Goal: Obtain resource: Download file/media

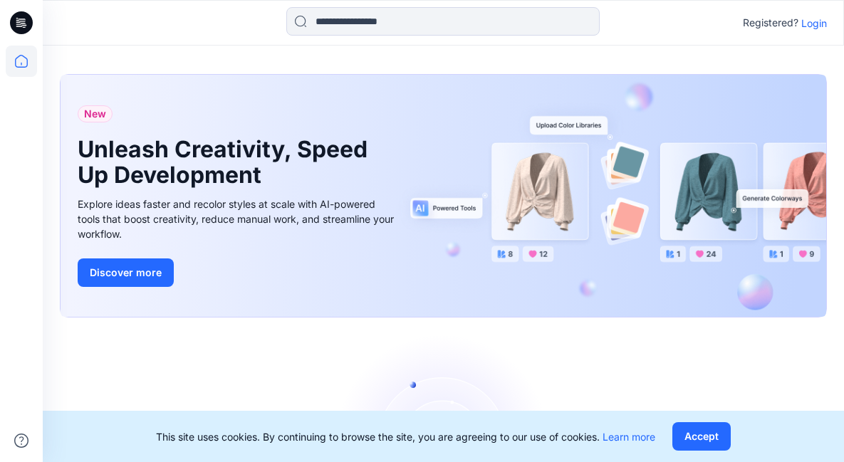
click at [816, 21] on p "Login" at bounding box center [814, 23] width 26 height 15
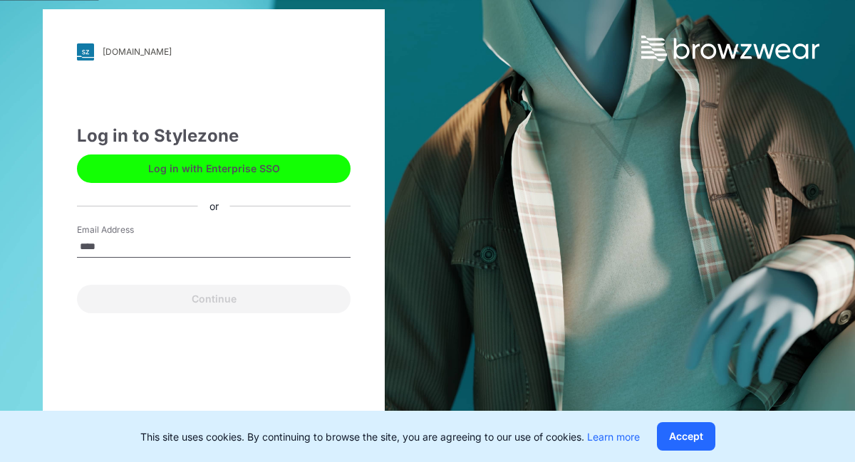
type input "**********"
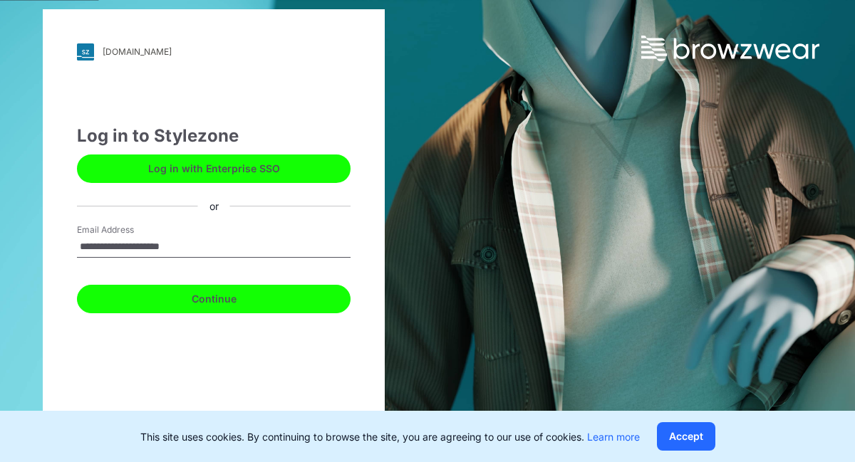
click at [215, 306] on button "Continue" at bounding box center [214, 299] width 274 height 28
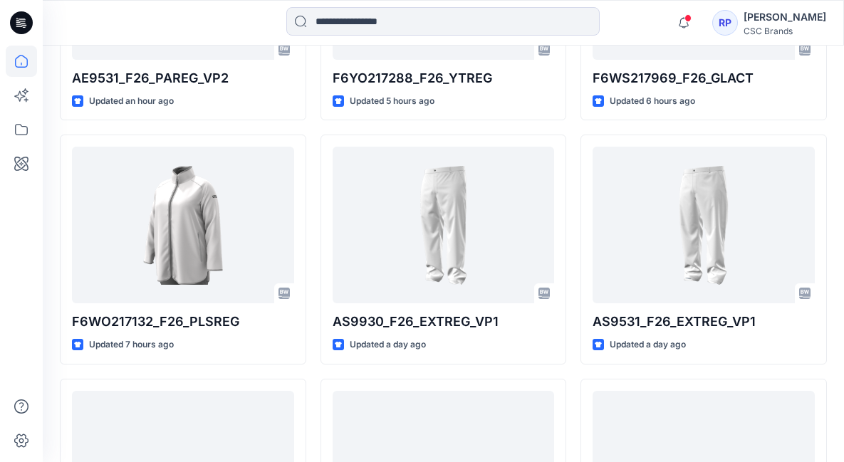
scroll to position [726, 0]
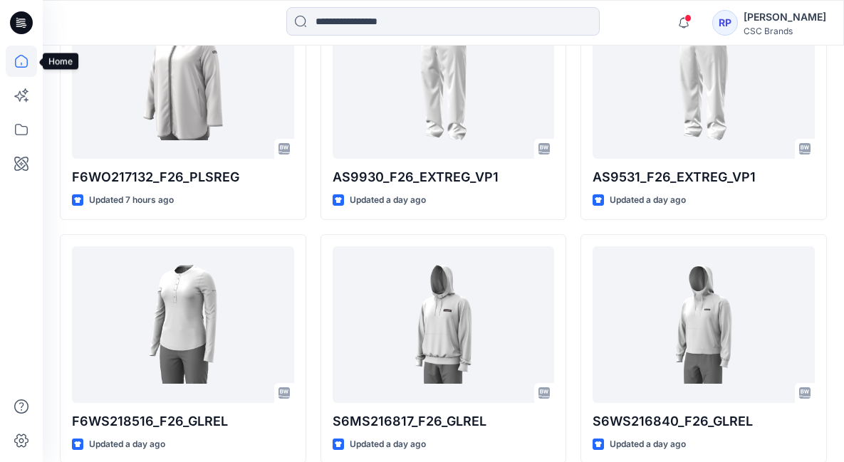
click at [24, 61] on icon at bounding box center [21, 61] width 31 height 31
click at [23, 102] on icon at bounding box center [21, 95] width 31 height 31
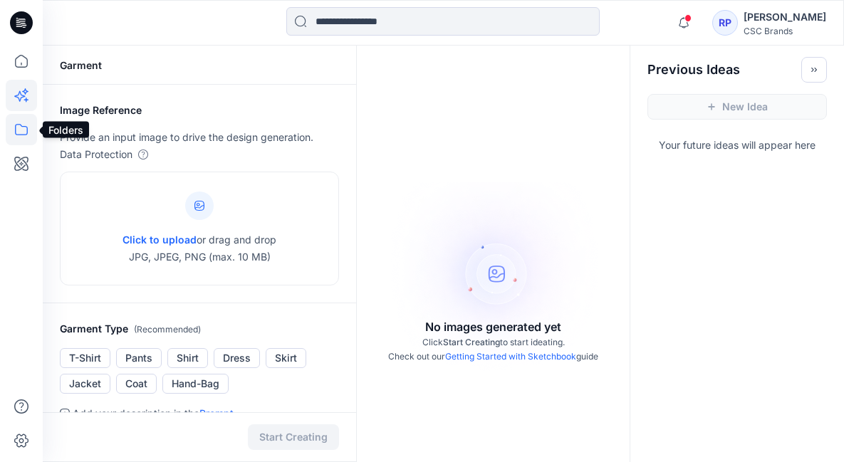
click at [21, 138] on icon at bounding box center [21, 129] width 31 height 31
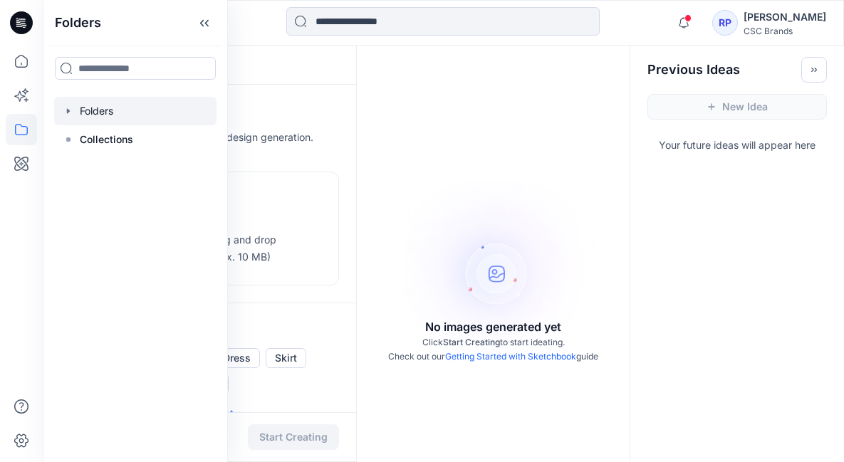
click at [97, 113] on div at bounding box center [135, 111] width 162 height 28
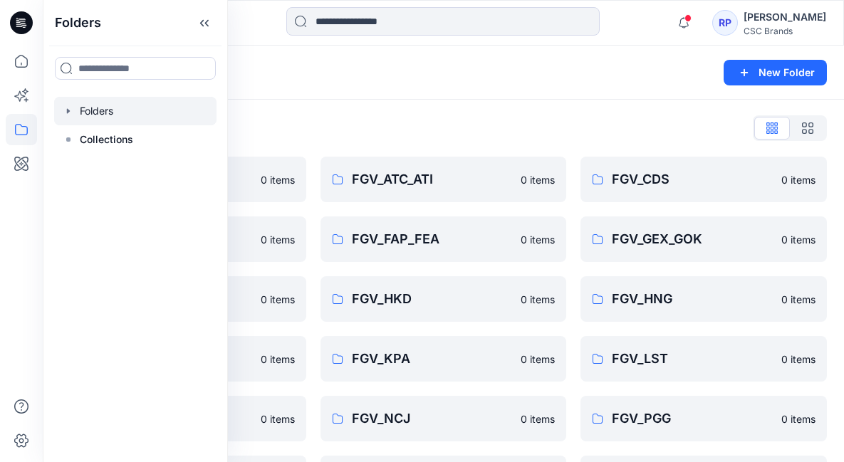
click at [406, 97] on div "Folders New Folder" at bounding box center [443, 73] width 801 height 54
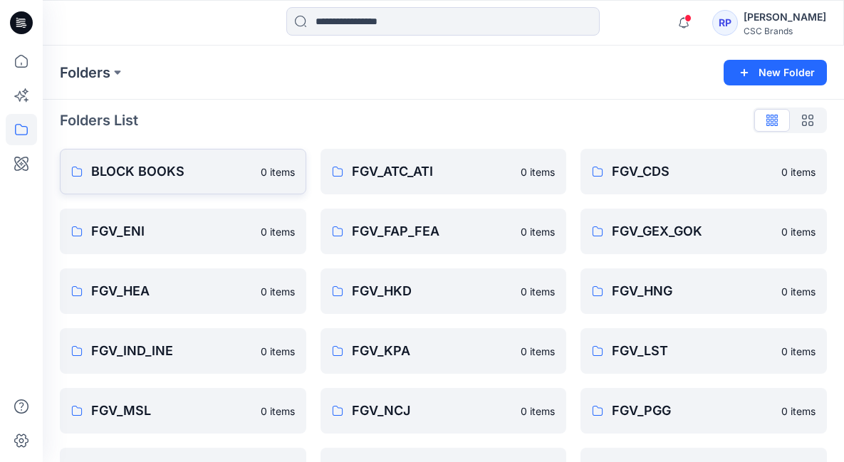
scroll to position [176, 0]
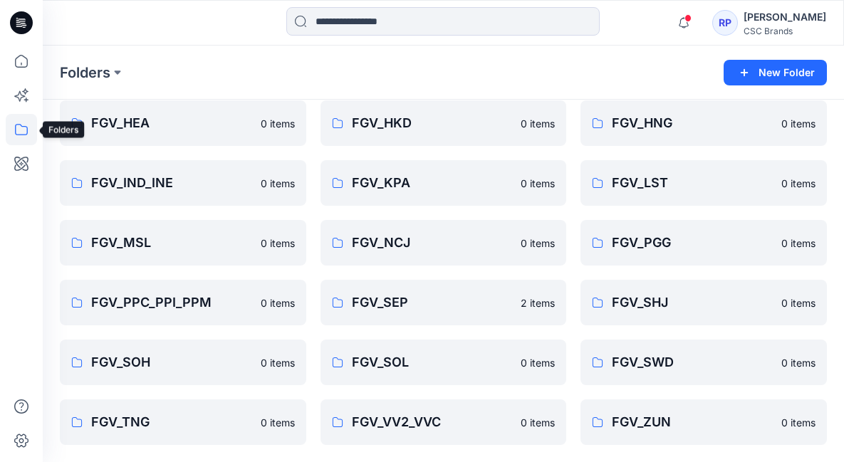
click at [14, 129] on icon at bounding box center [21, 129] width 31 height 31
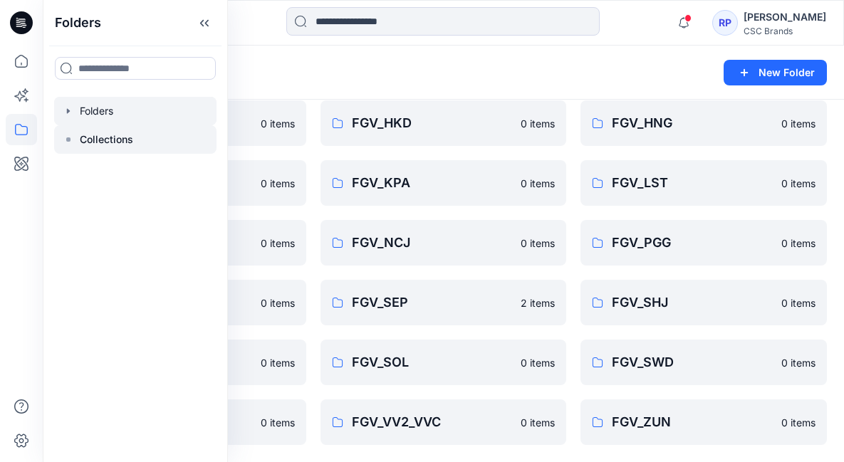
click at [88, 142] on p "Collections" at bounding box center [106, 139] width 53 height 17
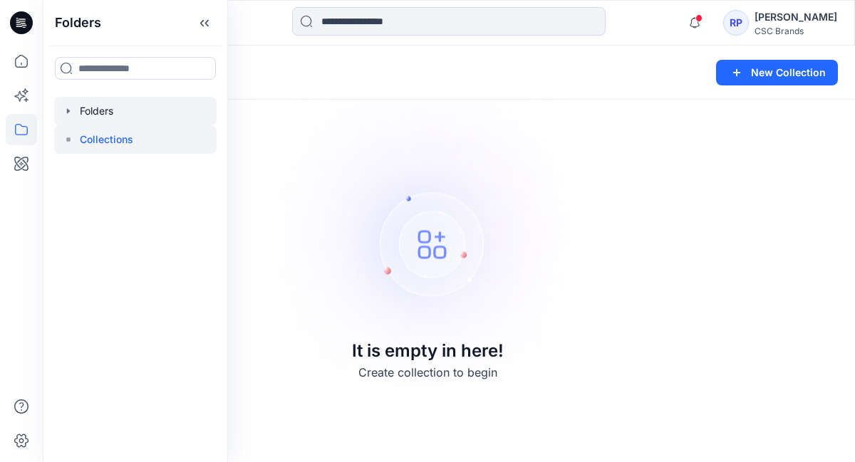
click at [92, 103] on div at bounding box center [135, 111] width 162 height 28
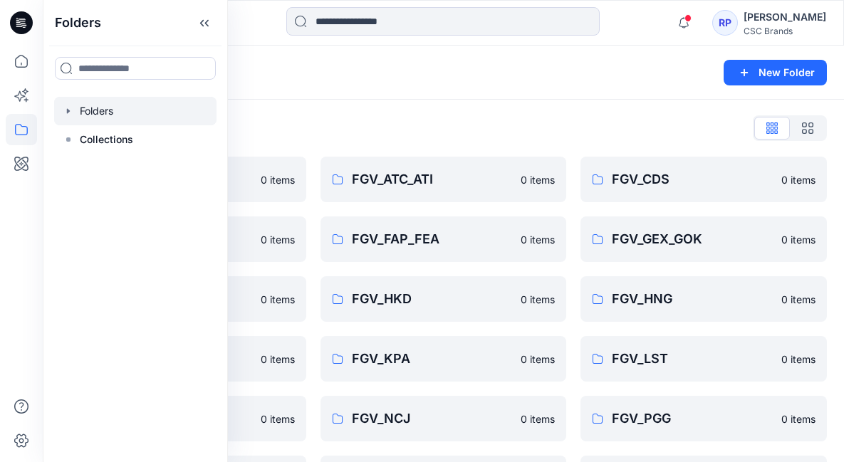
click at [348, 88] on div "Folders New Folder" at bounding box center [443, 73] width 801 height 54
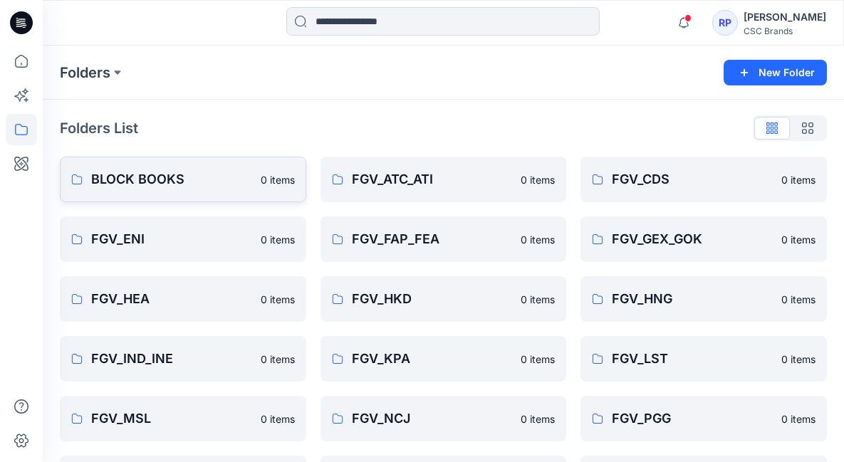
click at [182, 183] on p "BLOCK BOOKS" at bounding box center [171, 180] width 161 height 20
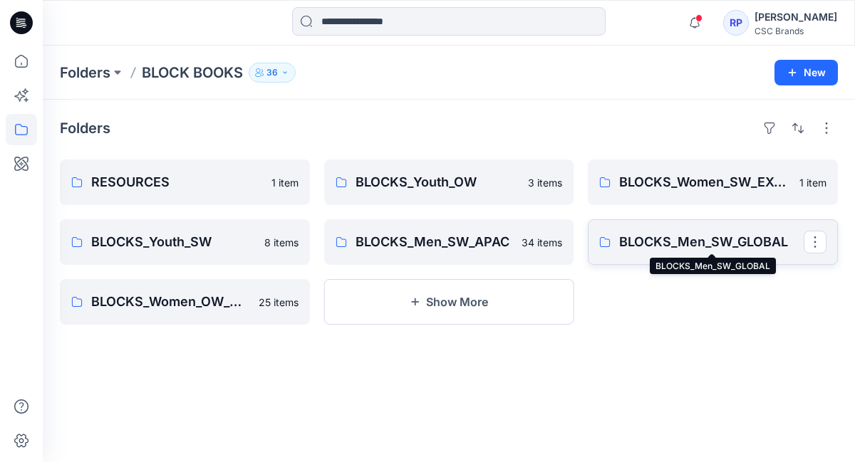
click at [704, 236] on p "BLOCKS_Men_SW_GLOBAL" at bounding box center [711, 242] width 184 height 20
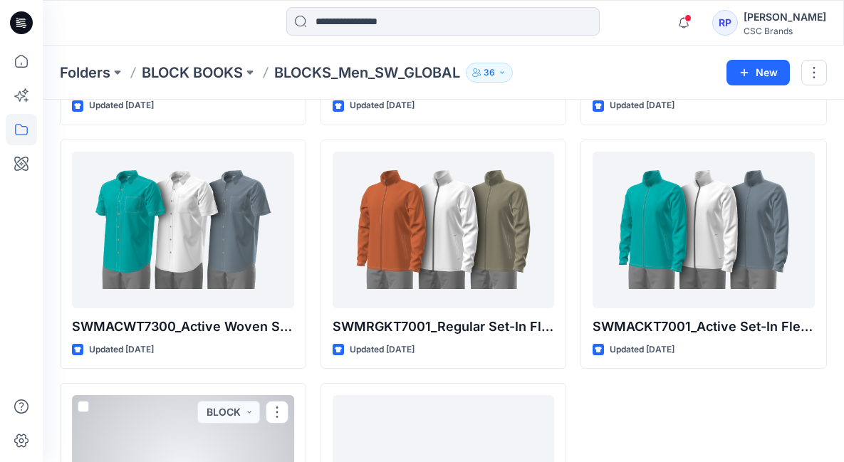
scroll to position [2208, 0]
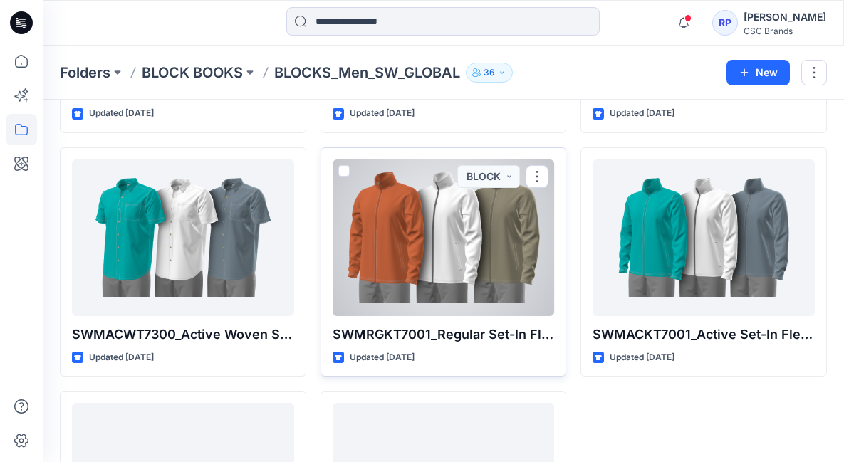
click at [379, 256] on div at bounding box center [444, 238] width 222 height 157
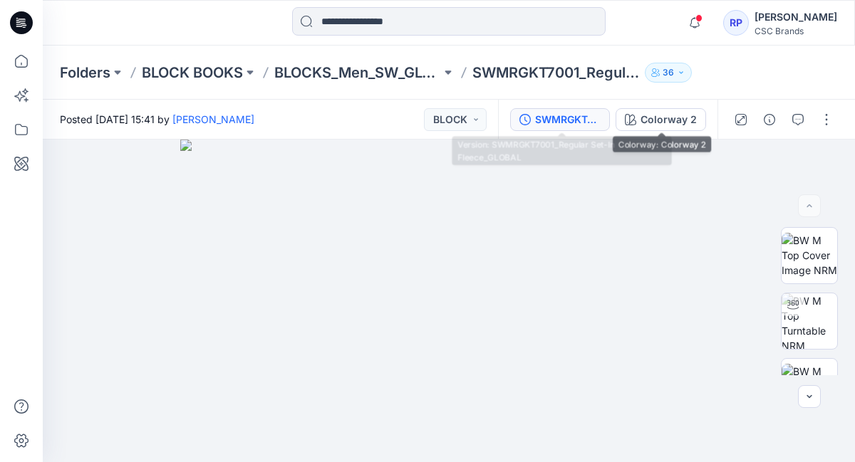
click at [564, 117] on div "SWMRGKT7001_Regular Set-In Fleece_GLOBAL" at bounding box center [568, 120] width 66 height 16
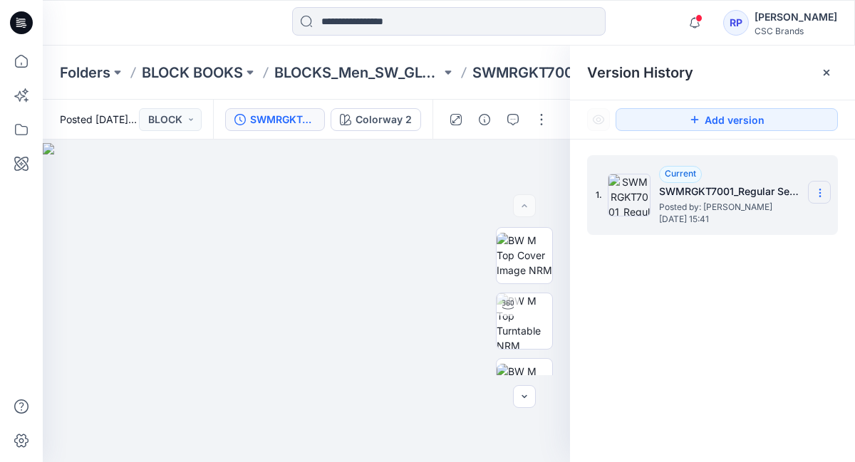
click at [821, 202] on section at bounding box center [819, 192] width 23 height 23
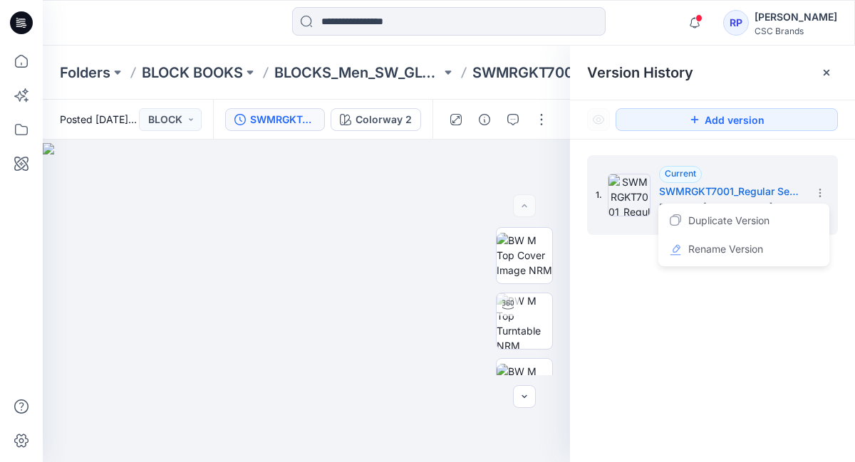
click at [684, 308] on div "1. Current SWMRGKT7001_Regular Set-In Fleece_GLOBAL Posted by: [PERSON_NAME] [D…" at bounding box center [712, 311] width 285 height 343
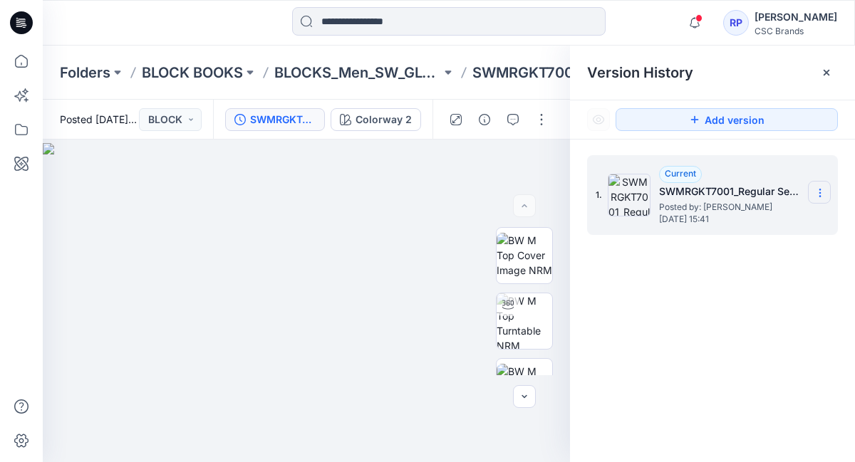
click at [818, 199] on icon at bounding box center [819, 192] width 11 height 11
click at [712, 311] on div "1. Current SWMRGKT7001_Regular Set-In Fleece_GLOBAL Posted by: [PERSON_NAME] [D…" at bounding box center [712, 311] width 285 height 343
click at [546, 123] on button "button" at bounding box center [541, 119] width 23 height 23
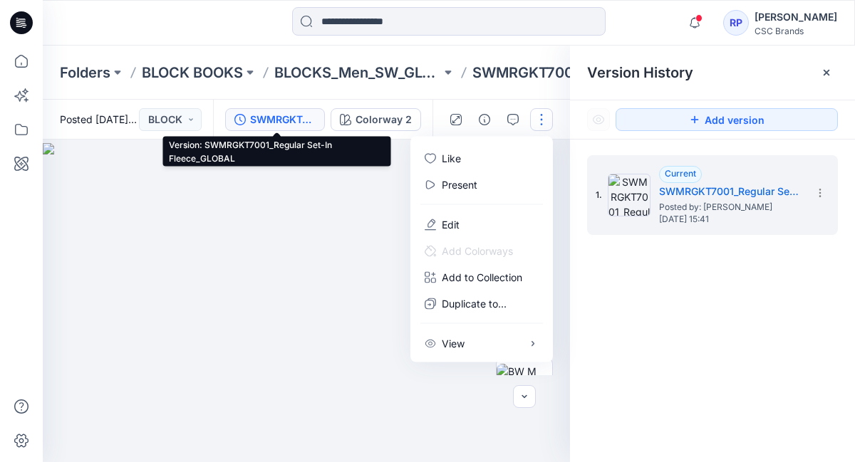
click at [292, 125] on div "SWMRGKT7001_Regular Set-In Fleece_GLOBAL" at bounding box center [283, 120] width 66 height 16
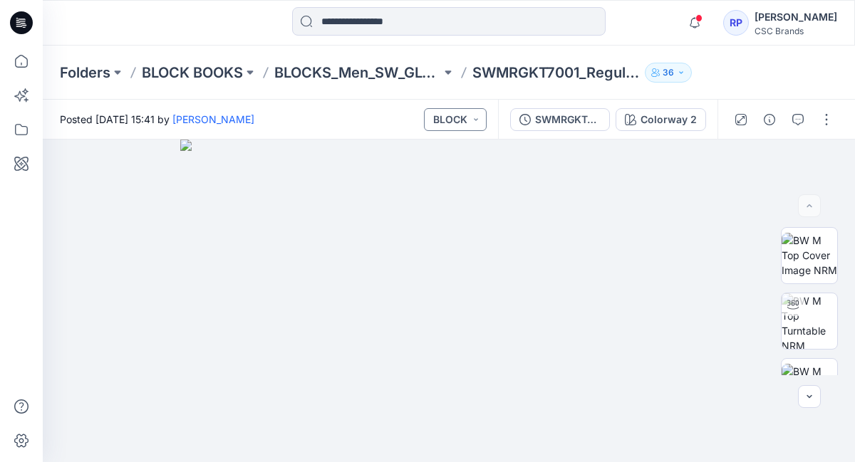
click at [485, 128] on button "BLOCK" at bounding box center [455, 119] width 63 height 23
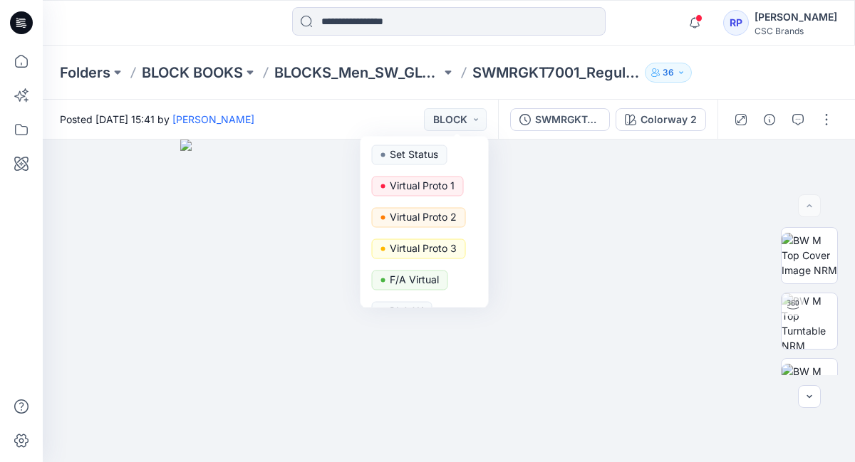
click at [365, 99] on div "Folders BLOCK BOOKS BLOCKS_Men_SW_GLOBAL SWMRGKT7001_Regular Set-In Fleece_GLOB…" at bounding box center [449, 73] width 812 height 54
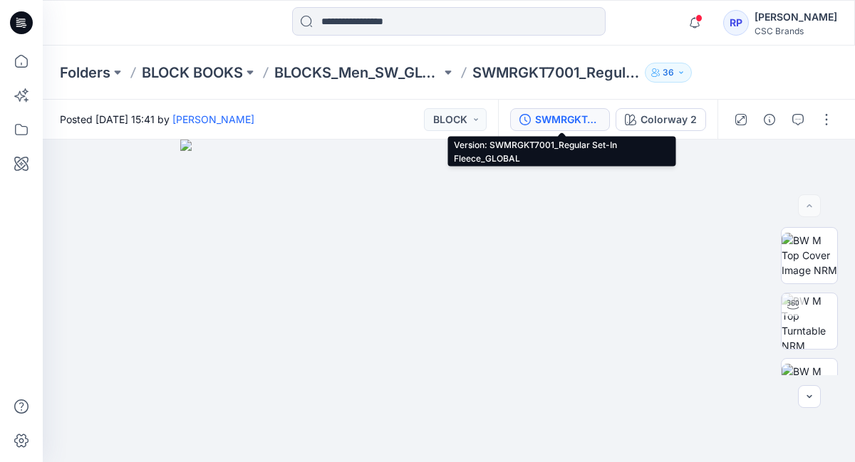
click at [596, 128] on button "SWMRGKT7001_Regular Set-In Fleece_GLOBAL" at bounding box center [560, 119] width 100 height 23
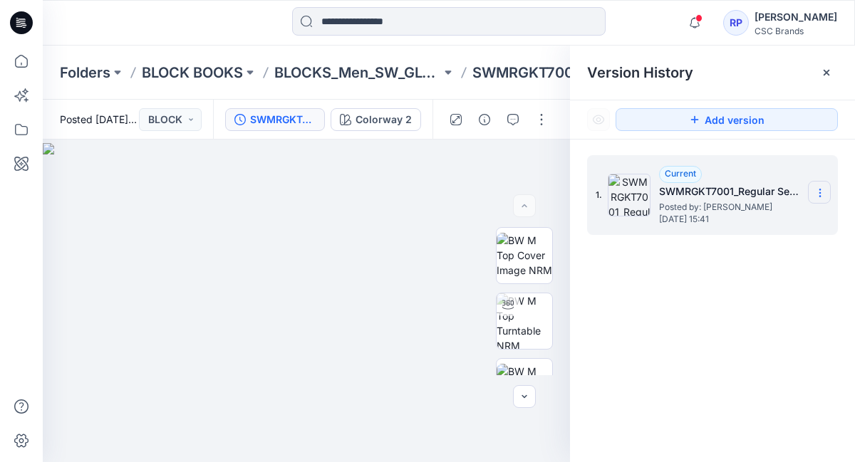
click at [821, 198] on icon at bounding box center [819, 192] width 11 height 11
click at [831, 67] on icon at bounding box center [826, 72] width 11 height 11
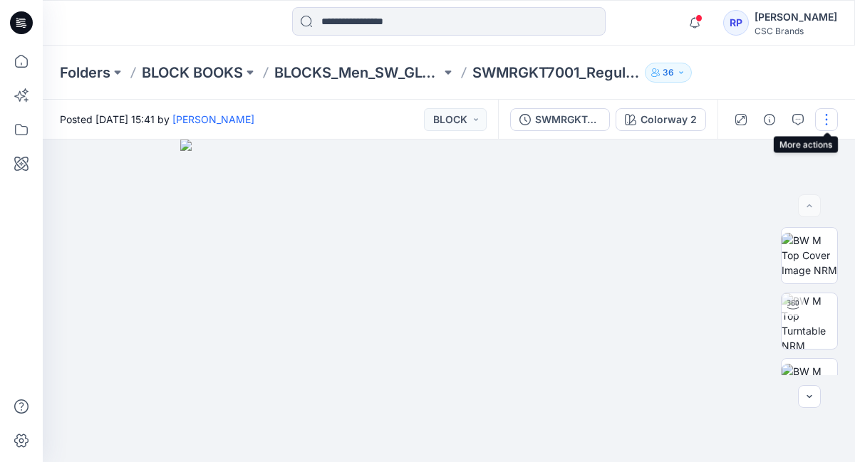
click at [828, 130] on button "button" at bounding box center [826, 119] width 23 height 23
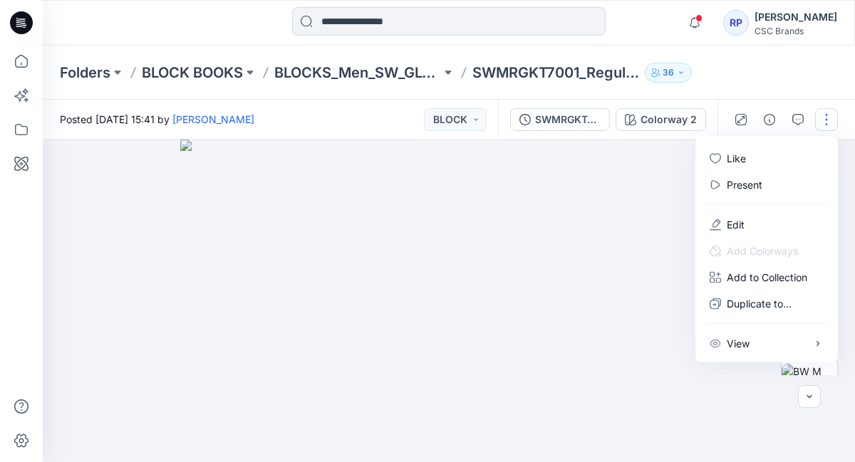
click at [142, 270] on div at bounding box center [449, 301] width 812 height 323
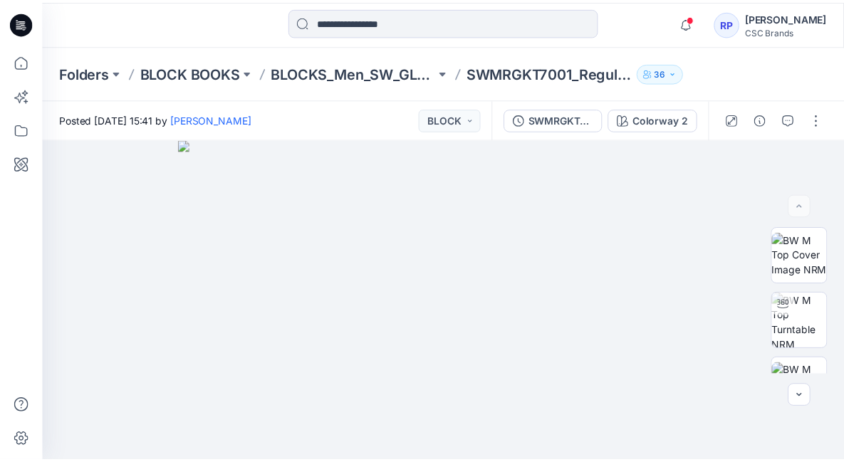
scroll to position [2208, 0]
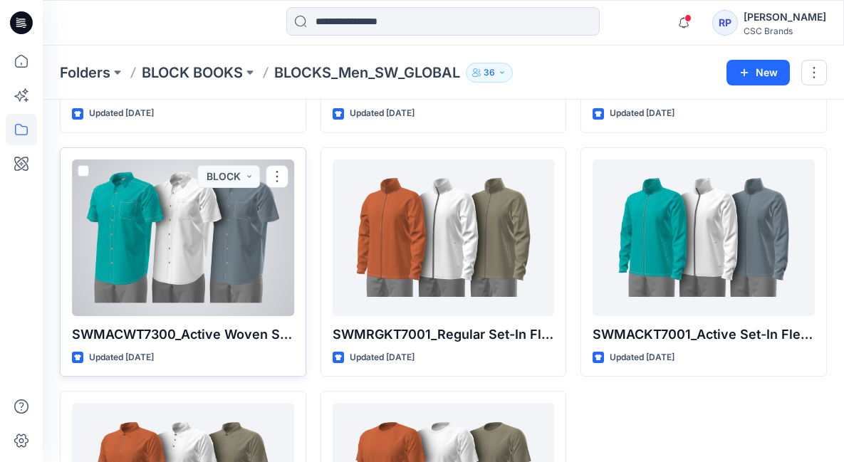
click at [155, 204] on div at bounding box center [183, 238] width 222 height 157
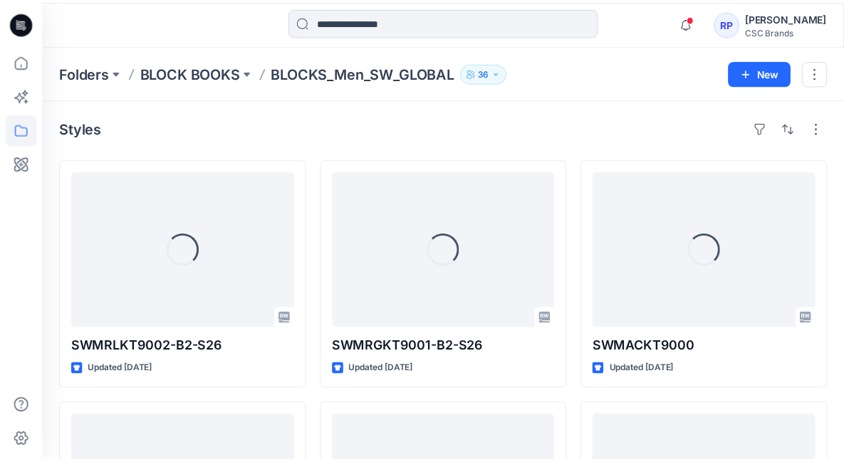
scroll to position [2208, 0]
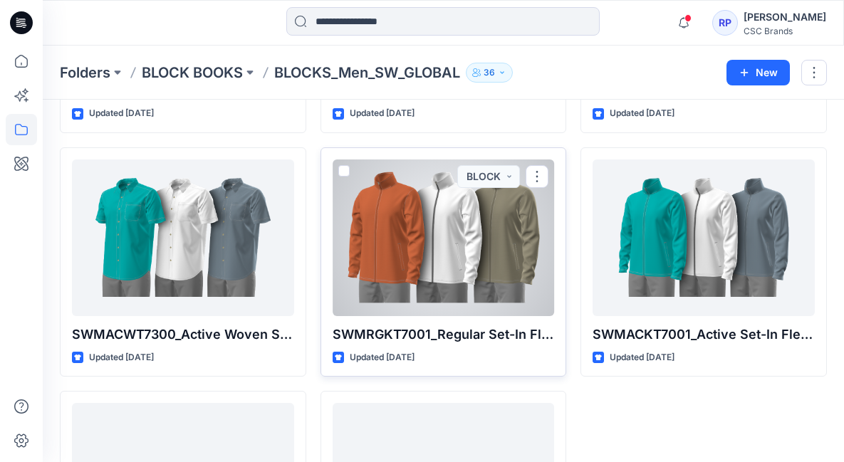
click at [439, 253] on div at bounding box center [444, 238] width 222 height 157
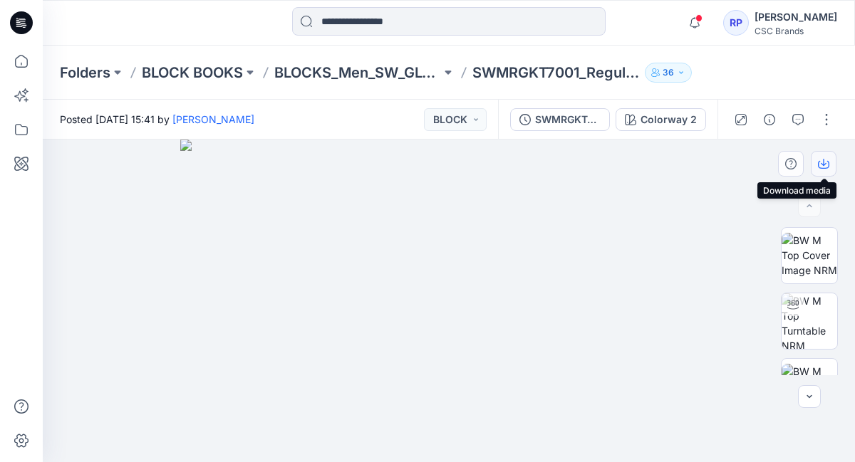
click at [828, 161] on icon "button" at bounding box center [823, 165] width 11 height 8
click at [828, 110] on button "button" at bounding box center [826, 119] width 23 height 23
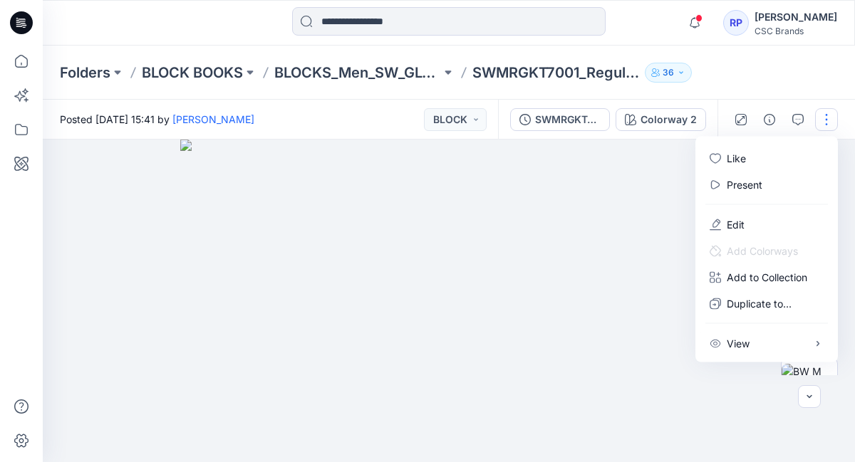
click at [465, 187] on img at bounding box center [449, 301] width 538 height 323
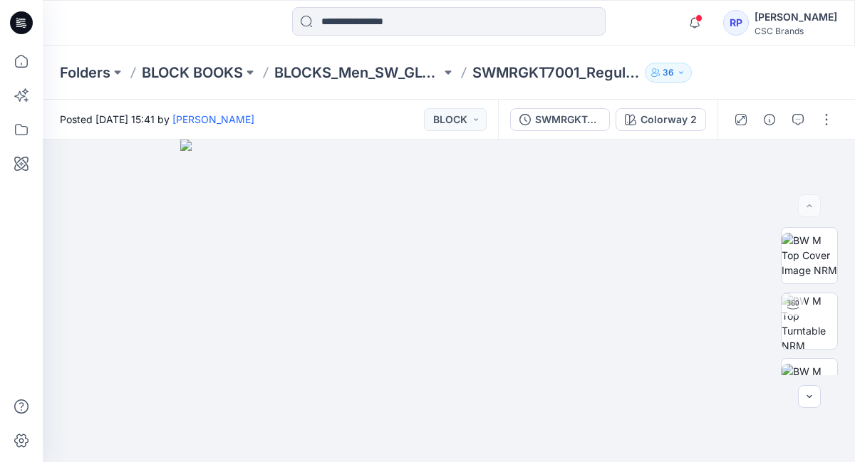
click at [457, 78] on div "Folders BLOCK BOOKS BLOCKS_Men_SW_GLOBAL SWMRGKT7001_Regular Set-In Fleece_GLOB…" at bounding box center [393, 73] width 667 height 20
click at [454, 78] on button at bounding box center [448, 73] width 14 height 20
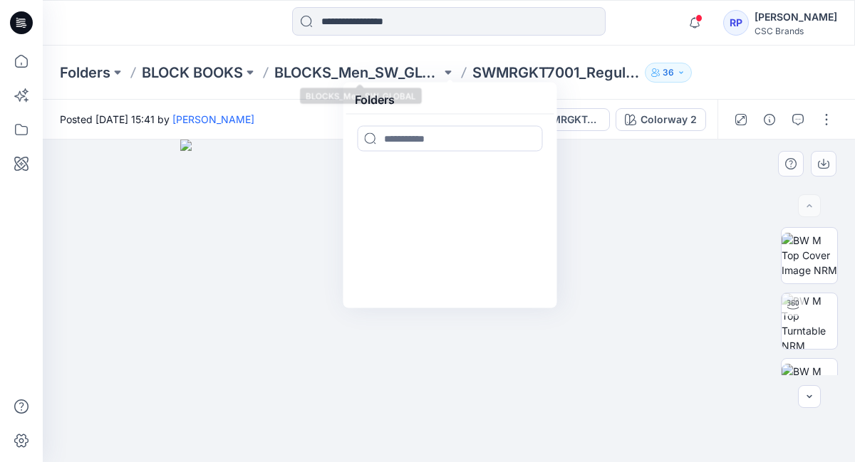
click at [218, 204] on img at bounding box center [449, 301] width 538 height 323
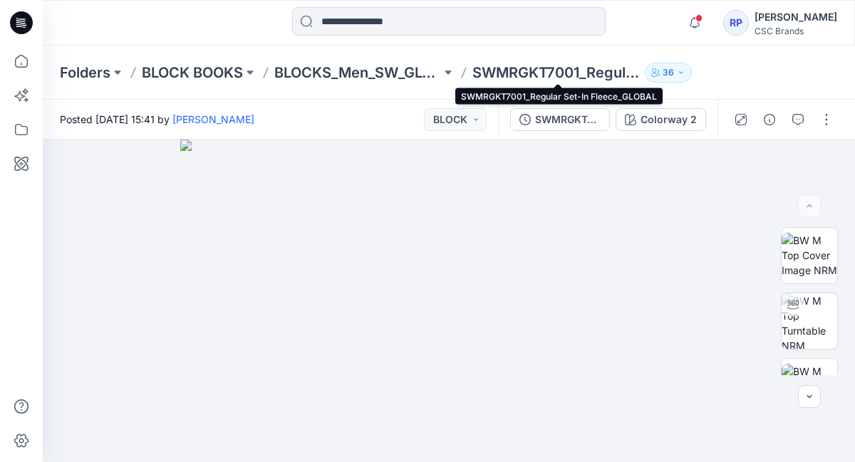
click at [605, 74] on p "SWMRGKT7001_Regular Set-In Fleece_GLOBAL" at bounding box center [555, 73] width 167 height 20
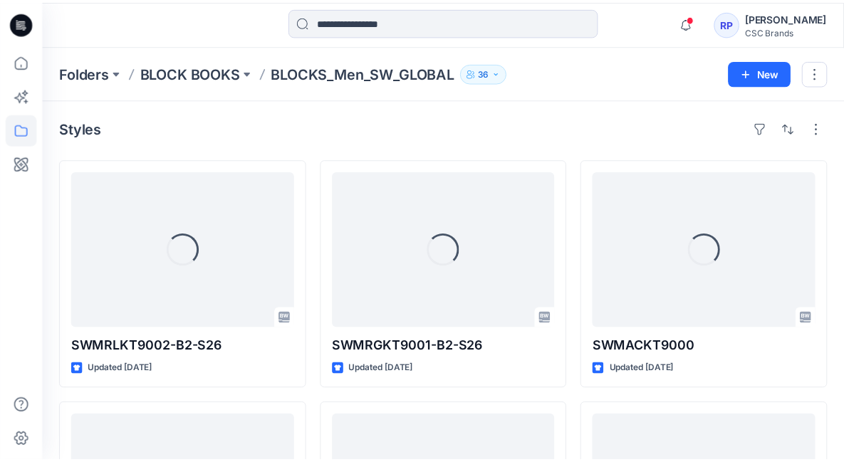
scroll to position [2208, 0]
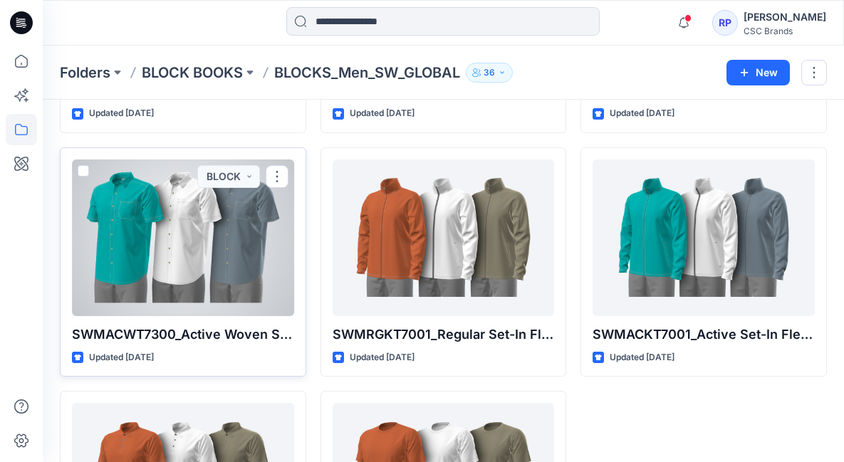
click at [269, 251] on div at bounding box center [183, 238] width 222 height 157
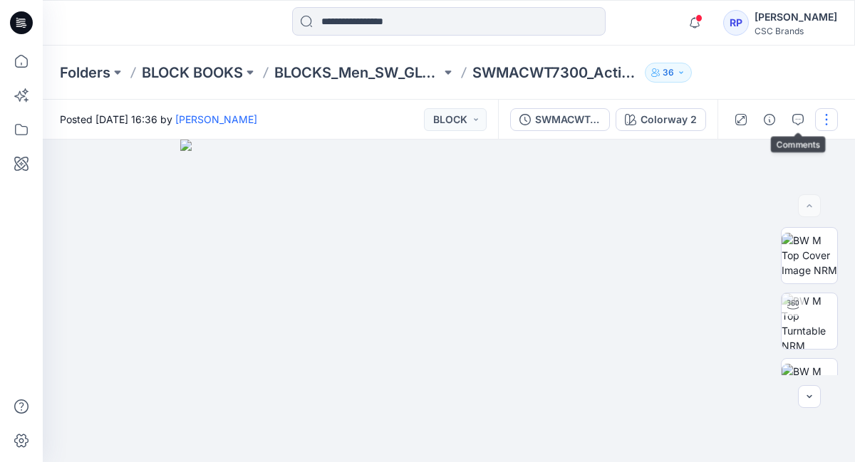
click at [818, 123] on button "button" at bounding box center [826, 119] width 23 height 23
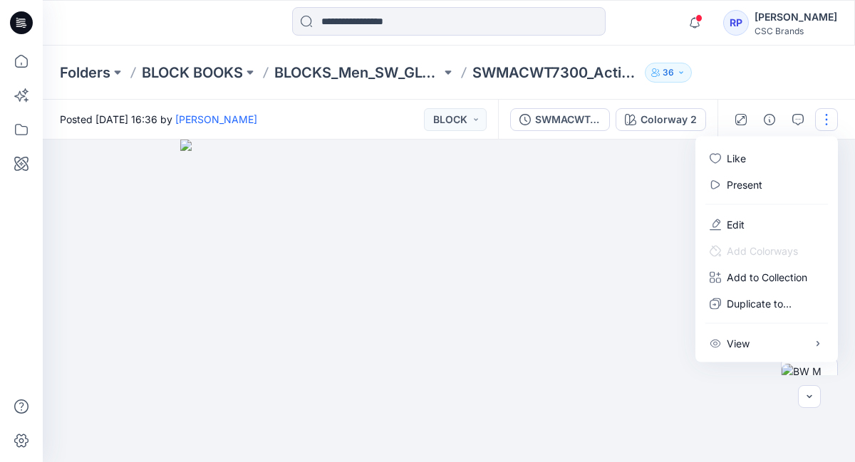
click at [611, 206] on img at bounding box center [449, 301] width 538 height 323
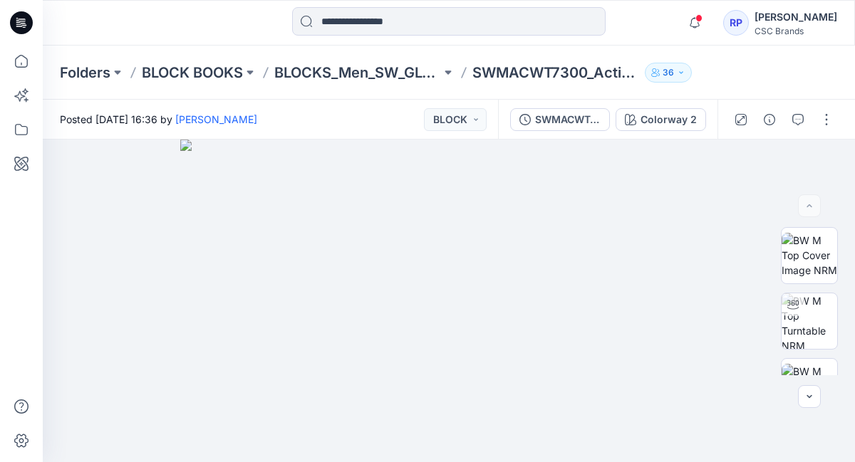
click at [559, 131] on div "SWMACWT7300_Active Woven SS_GLOBAL Colorway 2" at bounding box center [607, 120] width 219 height 40
click at [559, 129] on button "SWMACWT7300_Active Woven SS_GLOBAL" at bounding box center [560, 119] width 100 height 23
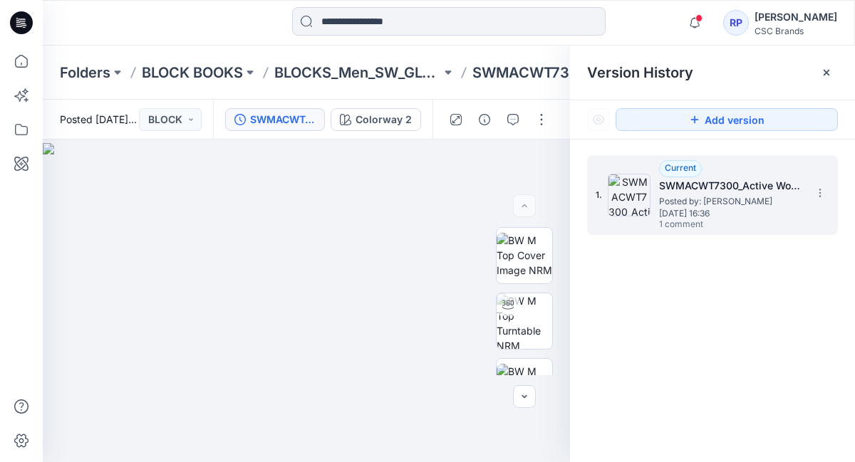
click at [831, 202] on div "1. Current SWMACWT7300_Active Woven SS_GLOBAL Posted by: [PERSON_NAME] [DATE] 1…" at bounding box center [712, 195] width 251 height 80
click at [824, 197] on icon at bounding box center [819, 192] width 11 height 11
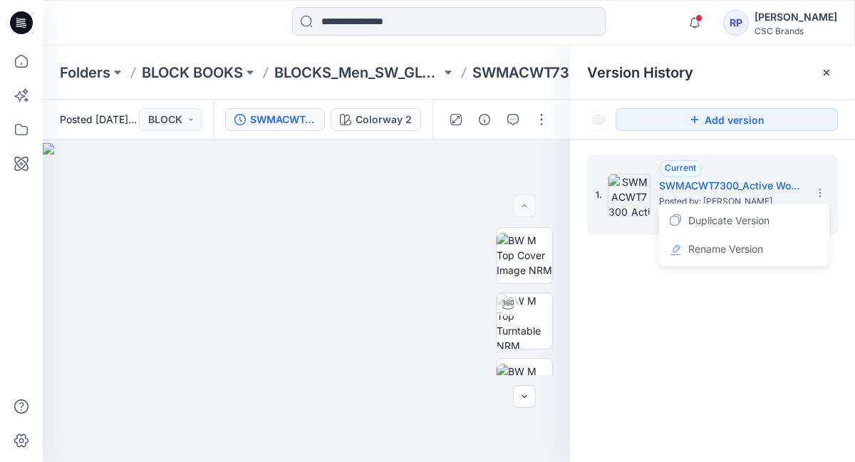
click at [662, 341] on div "1. Current SWMACWT7300_Active Woven SS_GLOBAL Posted by: [PERSON_NAME] [DATE] 1…" at bounding box center [712, 311] width 285 height 343
click at [824, 76] on icon at bounding box center [826, 72] width 11 height 11
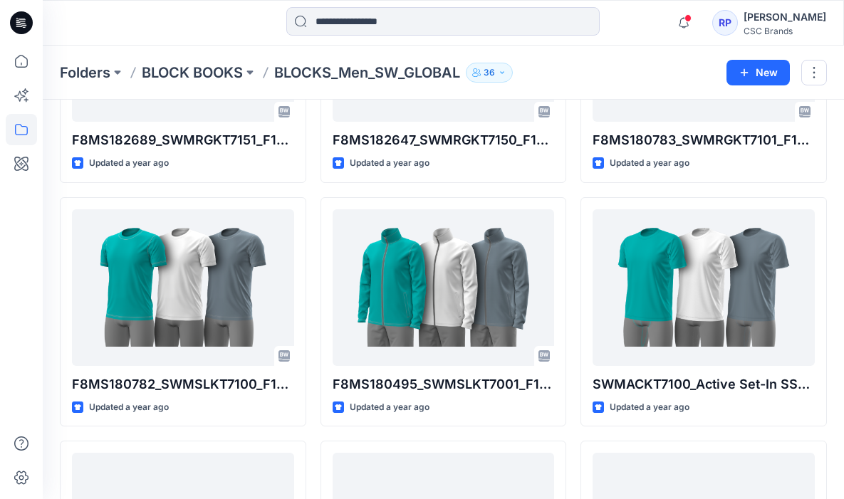
scroll to position [1103, 0]
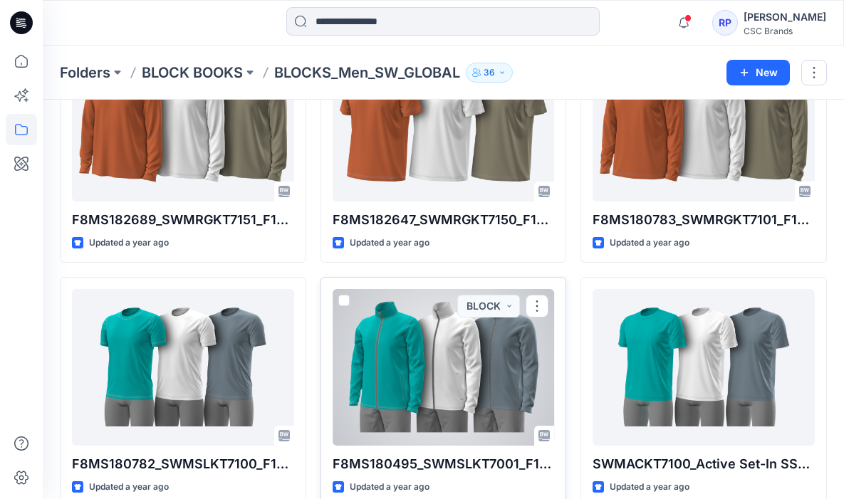
click at [447, 362] on div at bounding box center [444, 367] width 222 height 157
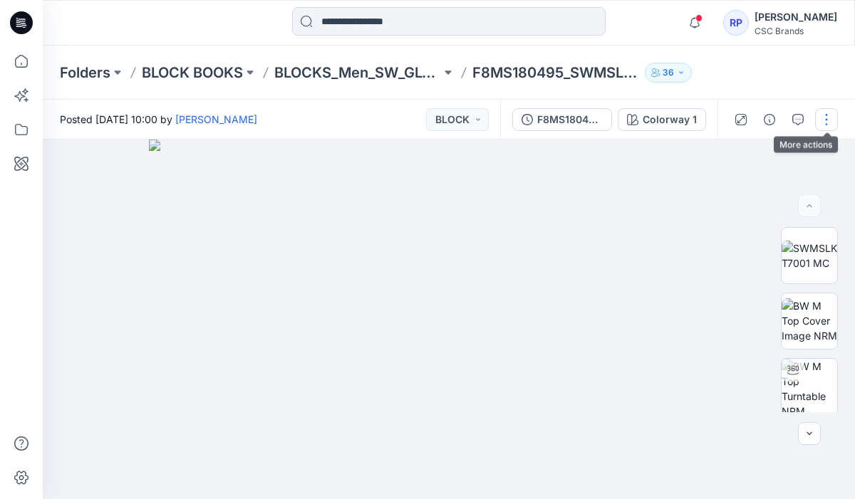
click at [821, 125] on button "button" at bounding box center [826, 119] width 23 height 23
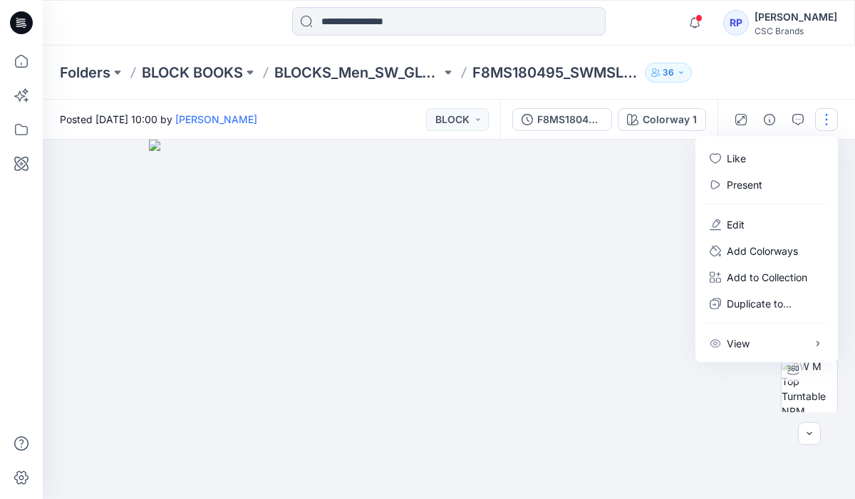
click at [650, 192] on img at bounding box center [449, 320] width 600 height 360
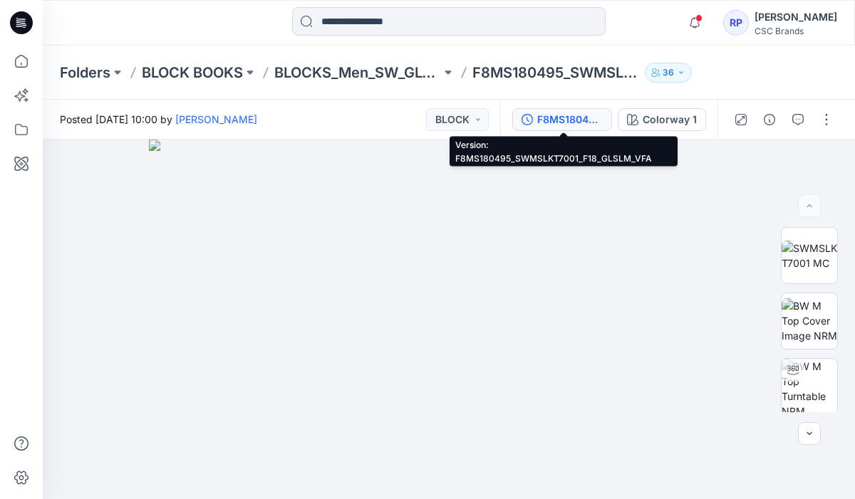
click at [575, 118] on div "F8MS180495_SWMSLKT7001_F18_GLSLM_VFA" at bounding box center [570, 120] width 66 height 16
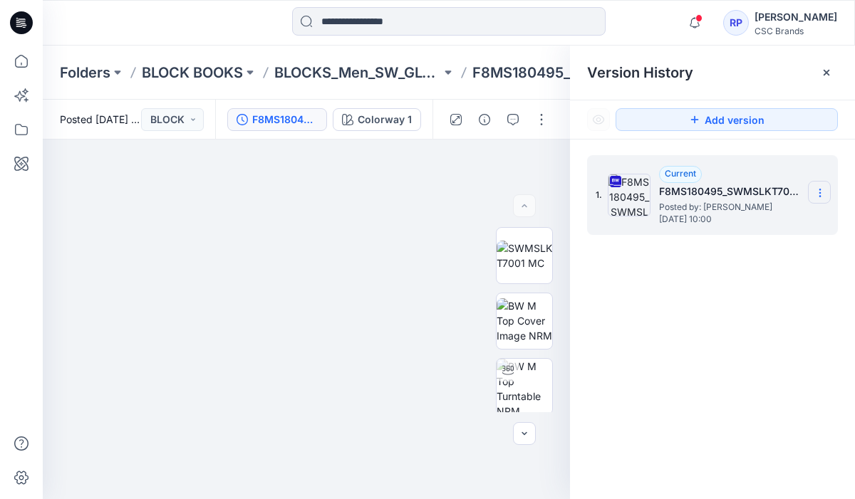
click at [817, 193] on icon at bounding box center [819, 192] width 11 height 11
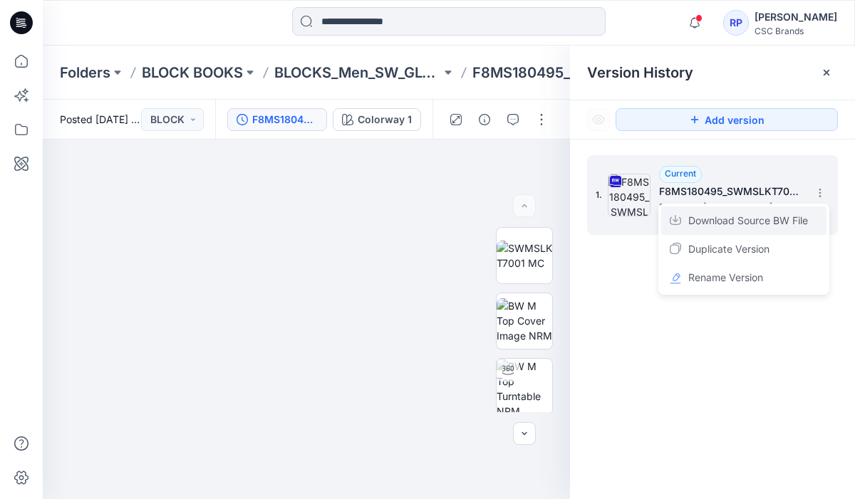
click at [776, 229] on div "Download Source BW File" at bounding box center [743, 221] width 165 height 28
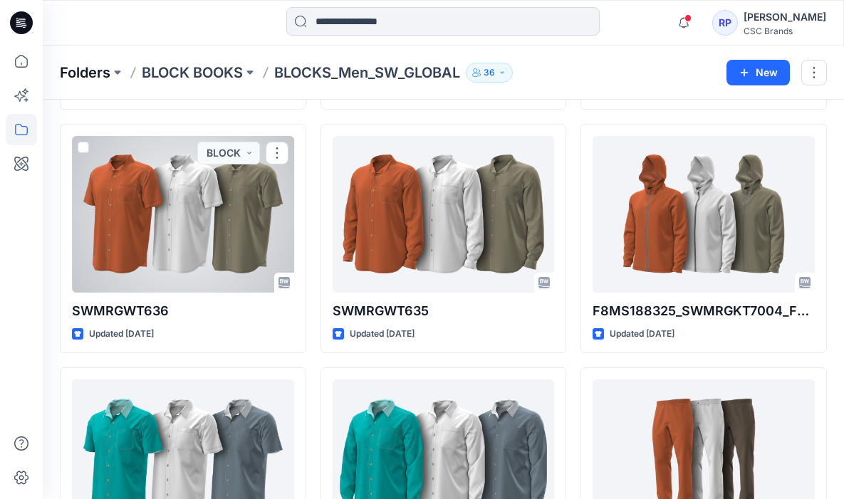
scroll to position [291, 0]
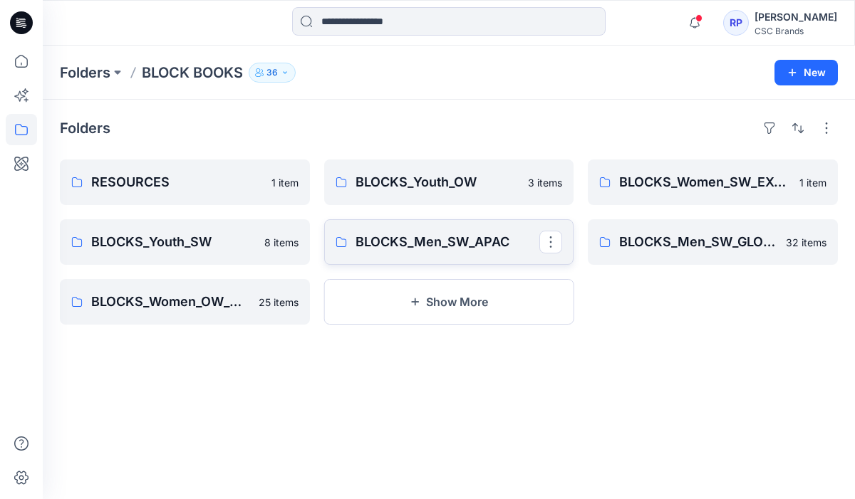
click at [422, 228] on link "BLOCKS_Men_SW_APAC" at bounding box center [449, 242] width 250 height 46
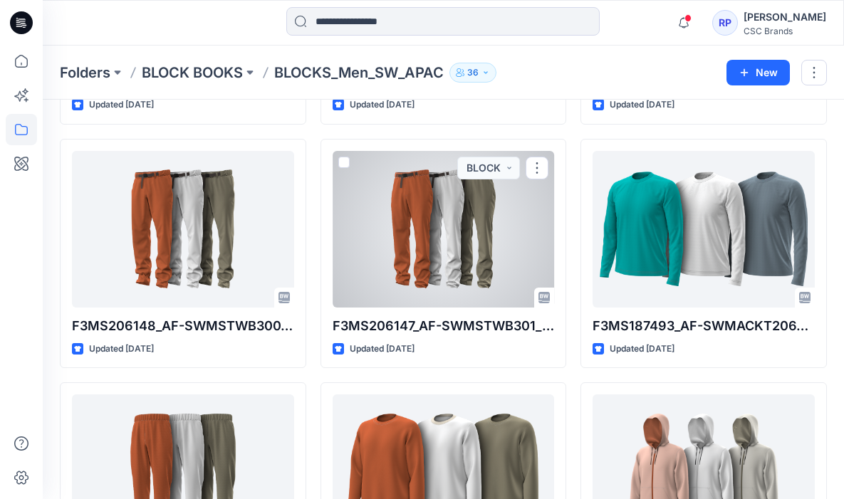
scroll to position [415, 0]
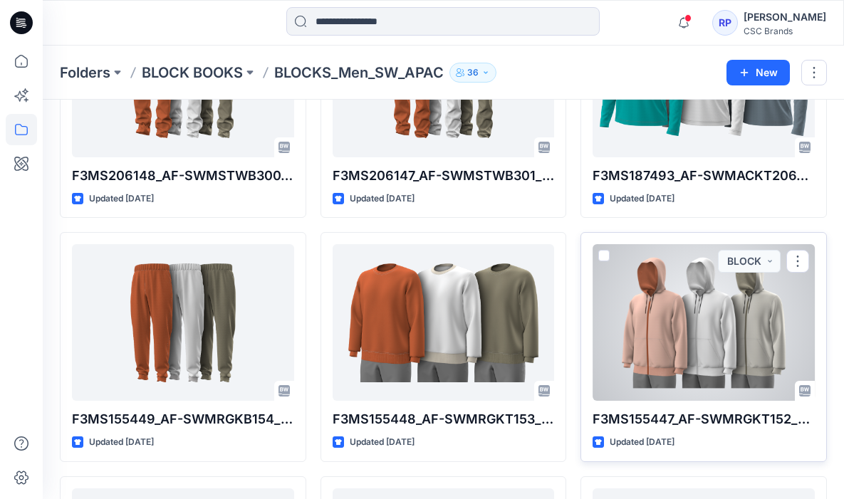
click at [712, 329] on div at bounding box center [704, 322] width 222 height 157
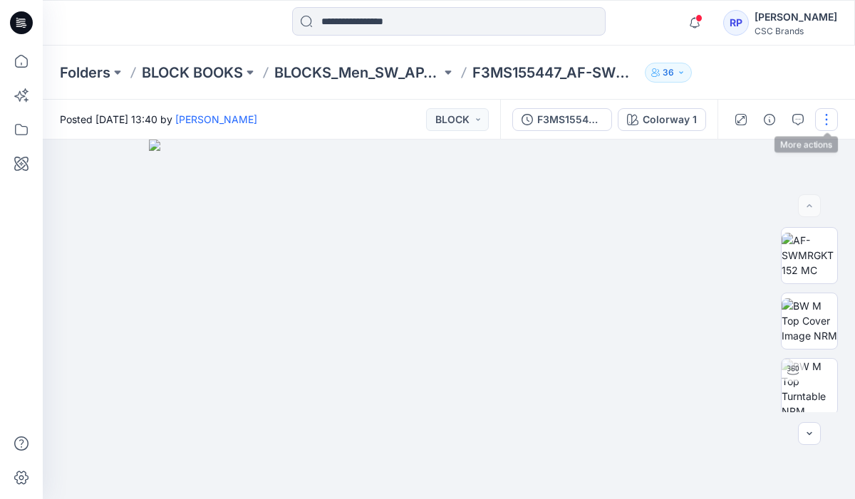
click at [825, 125] on button "button" at bounding box center [826, 119] width 23 height 23
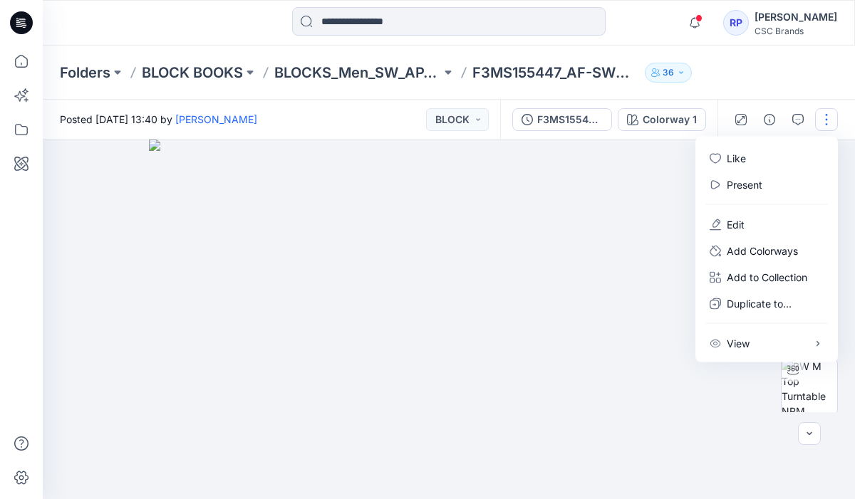
click at [644, 254] on img at bounding box center [449, 320] width 600 height 360
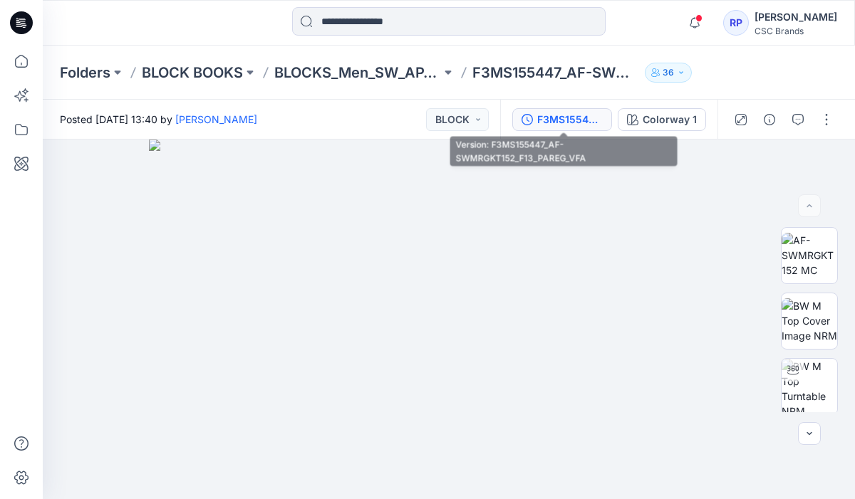
click at [558, 130] on button "F3MS155447_AF-SWMRGKT152_F13_PAREG_VFA" at bounding box center [562, 119] width 100 height 23
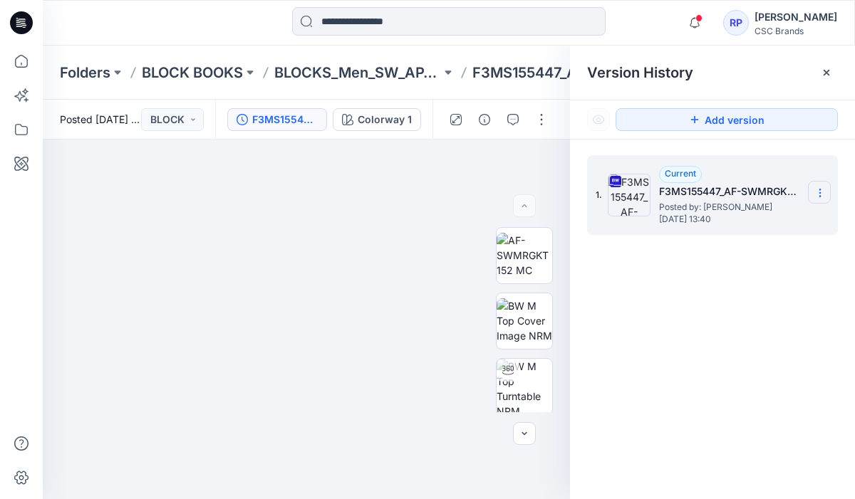
click at [815, 189] on icon at bounding box center [819, 192] width 11 height 11
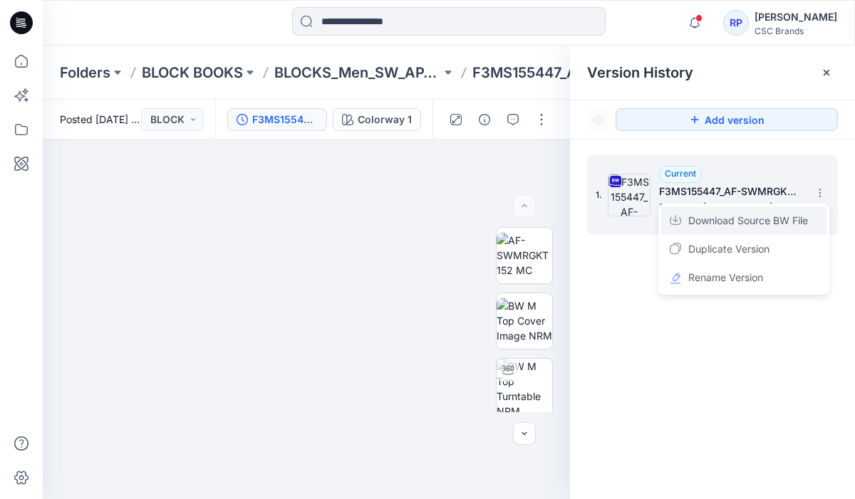
click at [732, 227] on span "Download Source BW File" at bounding box center [748, 220] width 120 height 17
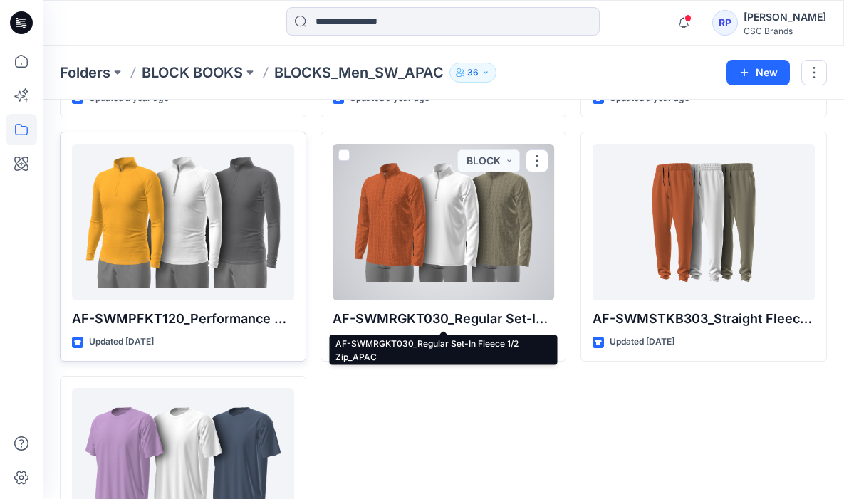
scroll to position [2470, 0]
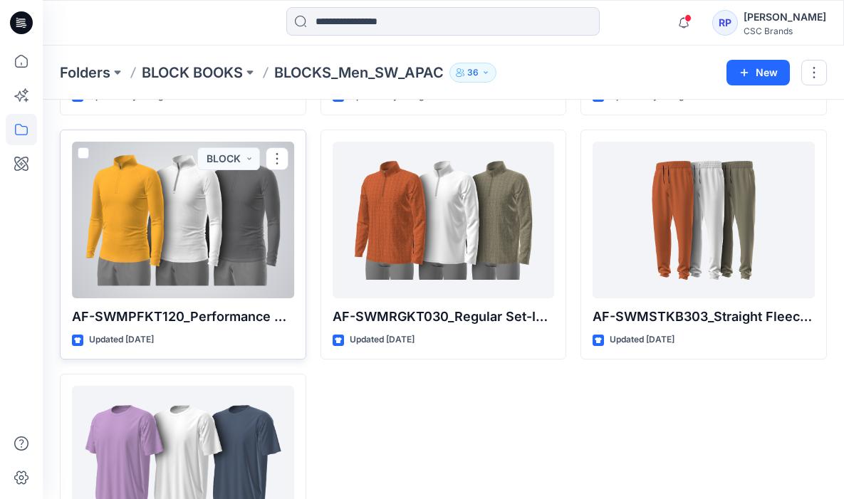
click at [204, 236] on div at bounding box center [183, 220] width 222 height 157
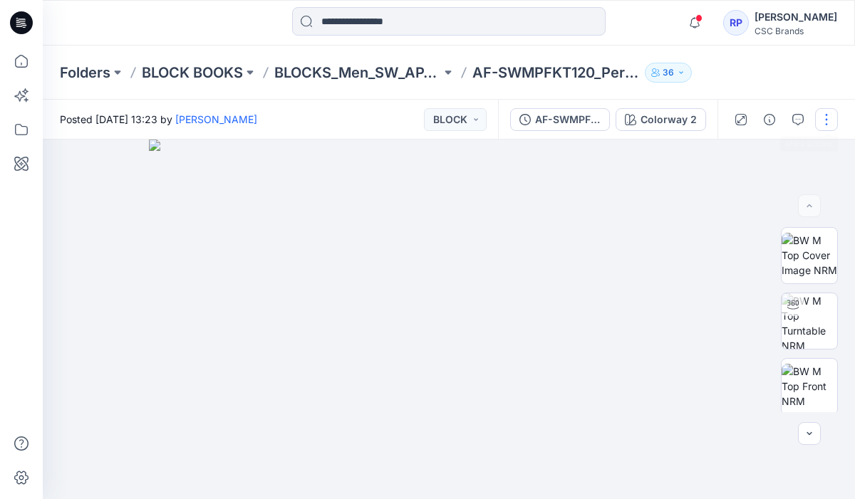
click at [831, 123] on button "button" at bounding box center [826, 119] width 23 height 23
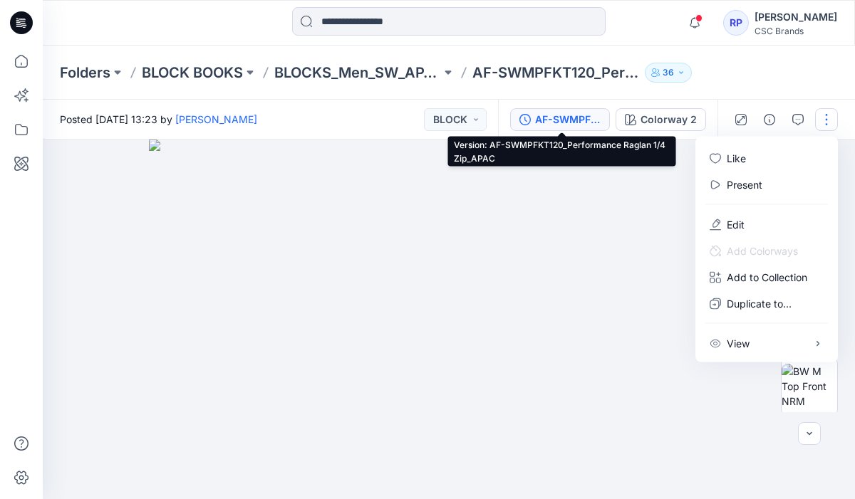
click at [546, 126] on div "AF-SWMPFKT120_Performance Raglan 1/4 Zip_APAC" at bounding box center [568, 120] width 66 height 16
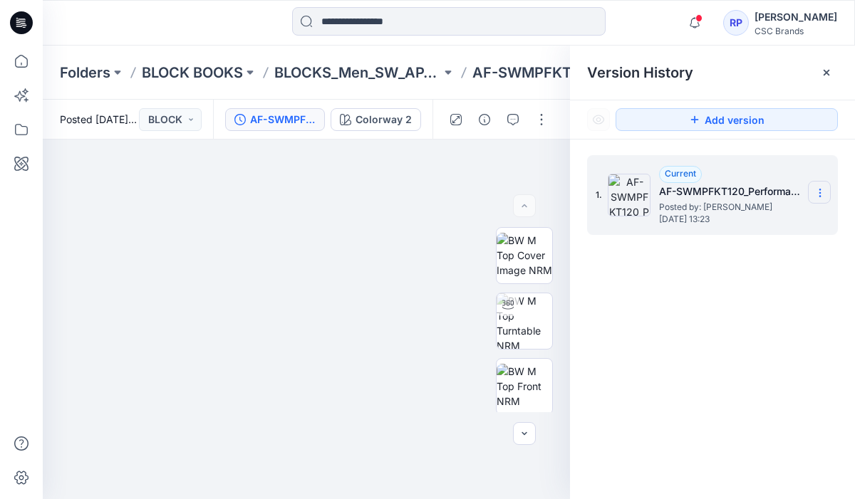
click at [823, 199] on section at bounding box center [819, 192] width 23 height 23
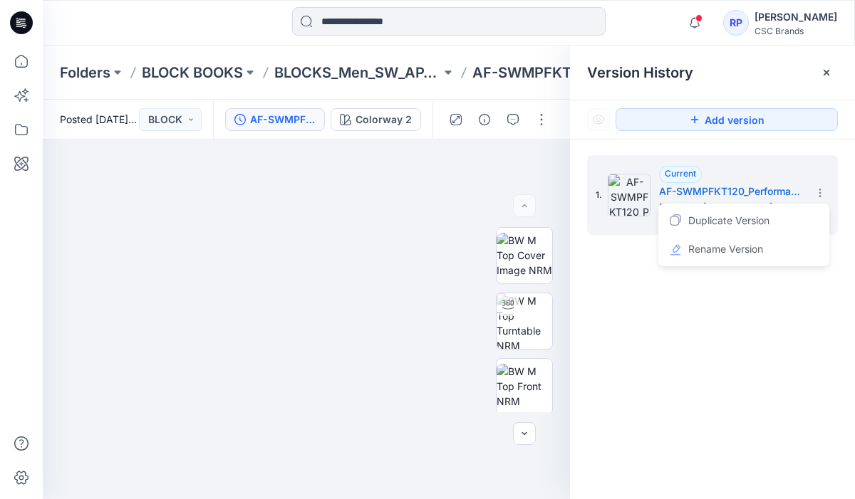
click at [153, 22] on div at bounding box center [144, 22] width 203 height 31
click at [831, 77] on icon at bounding box center [826, 72] width 11 height 11
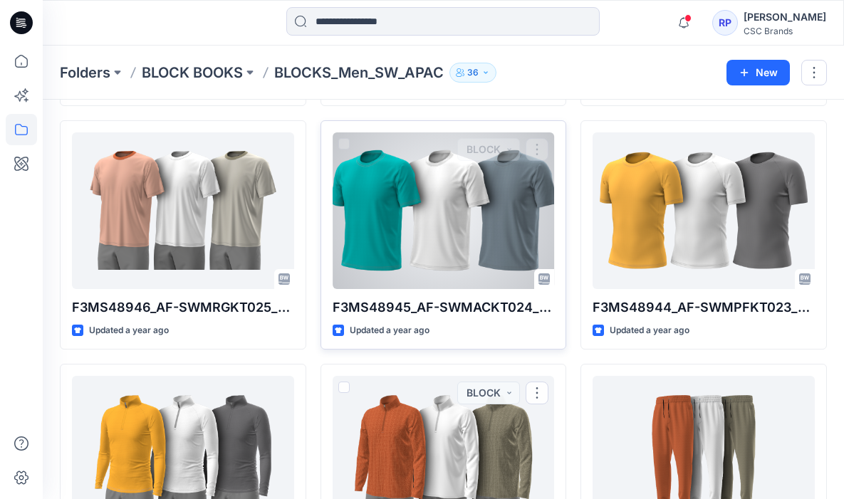
scroll to position [2184, 0]
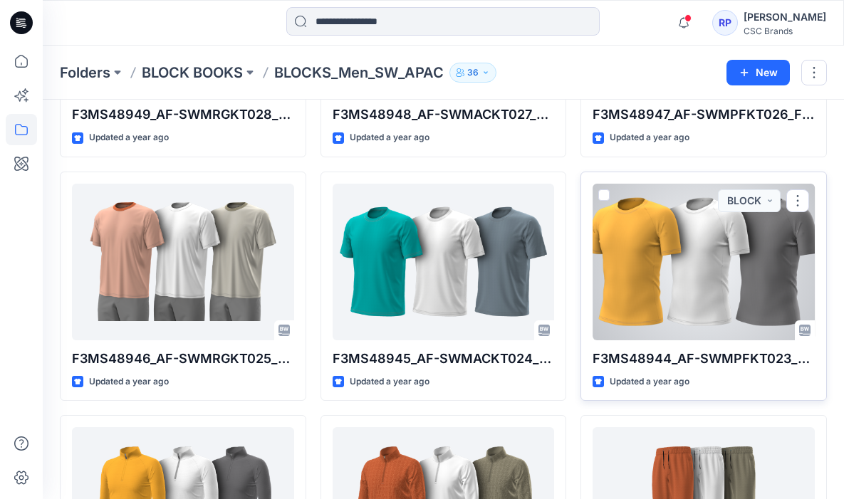
click at [651, 288] on div at bounding box center [704, 262] width 222 height 157
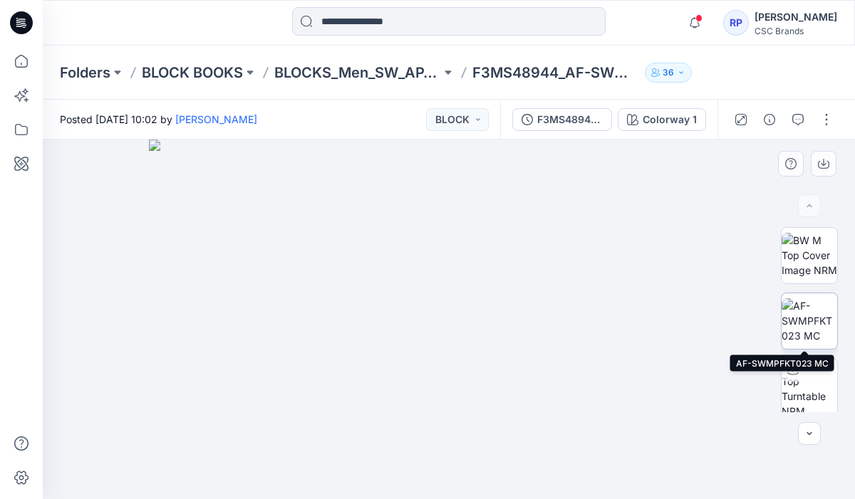
click at [811, 323] on img at bounding box center [809, 320] width 56 height 45
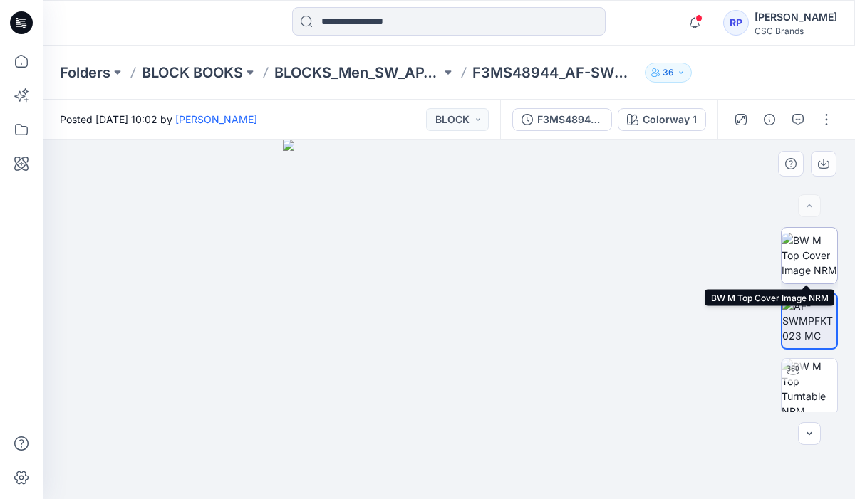
click at [823, 254] on img at bounding box center [809, 255] width 56 height 45
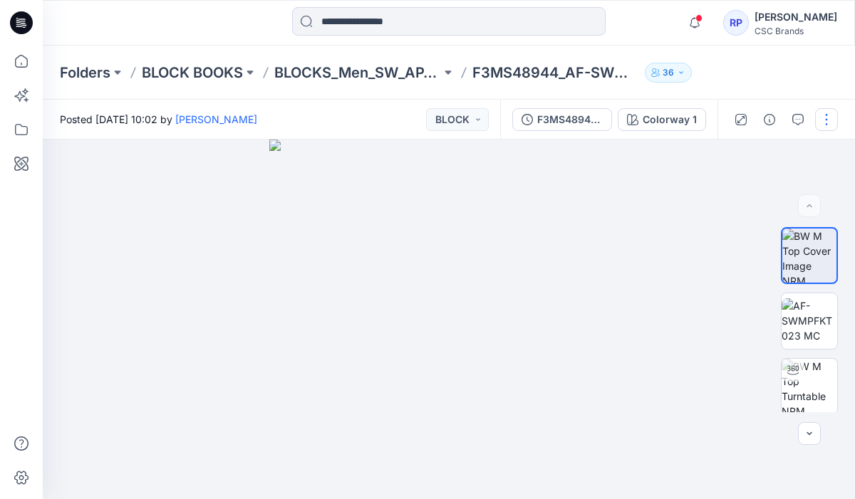
click at [826, 124] on button "button" at bounding box center [826, 119] width 23 height 23
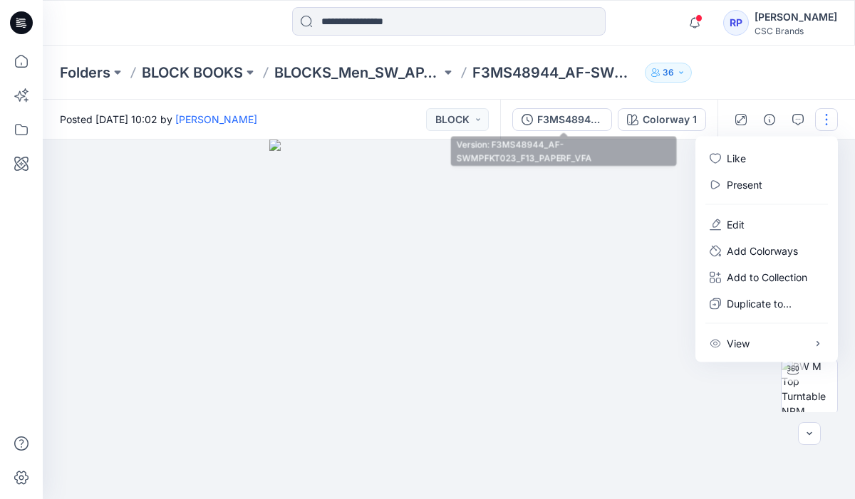
click at [555, 120] on div "F3MS48944_AF-SWMPFKT023_F13_PAPERF_VFA" at bounding box center [570, 120] width 66 height 16
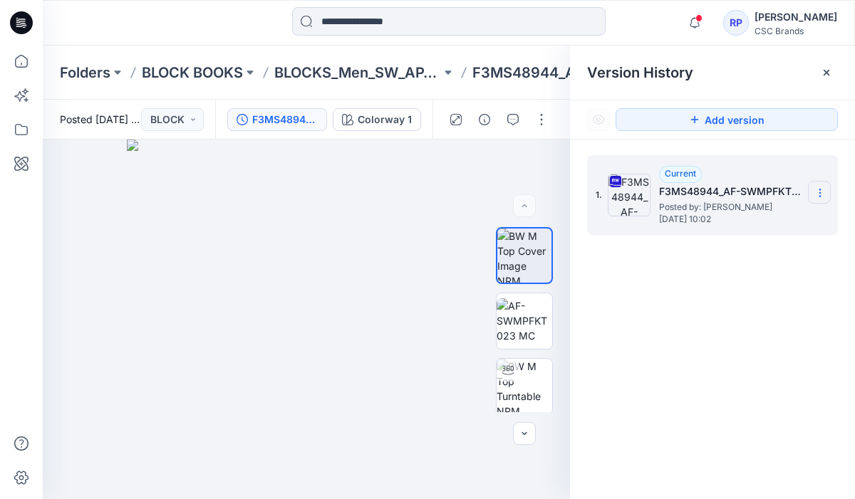
click at [825, 191] on icon at bounding box center [819, 192] width 11 height 11
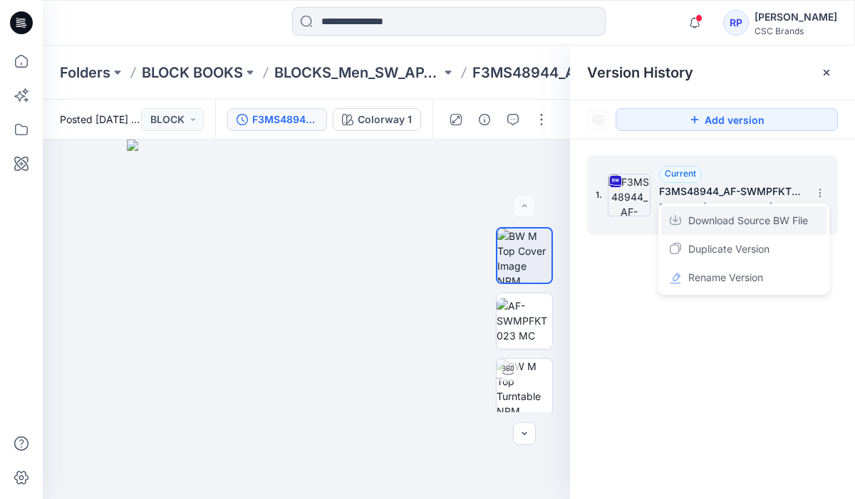
click at [750, 212] on span "Download Source BW File" at bounding box center [748, 220] width 120 height 17
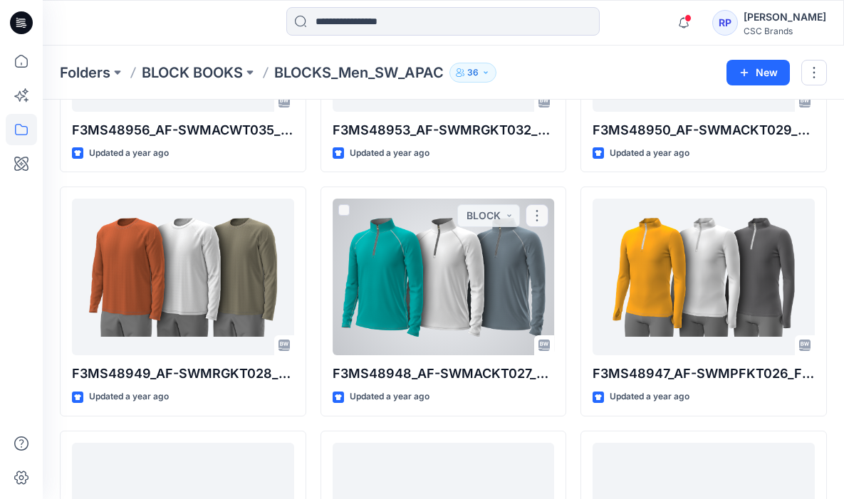
scroll to position [1926, 0]
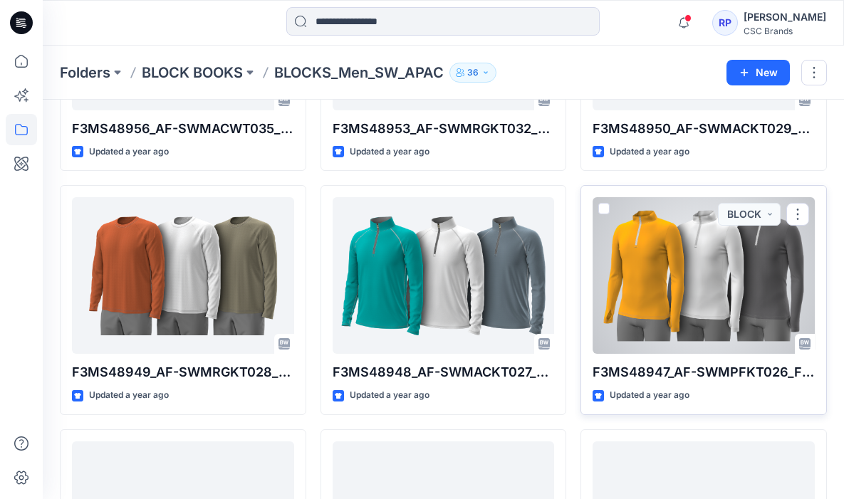
click at [635, 328] on div at bounding box center [704, 275] width 222 height 157
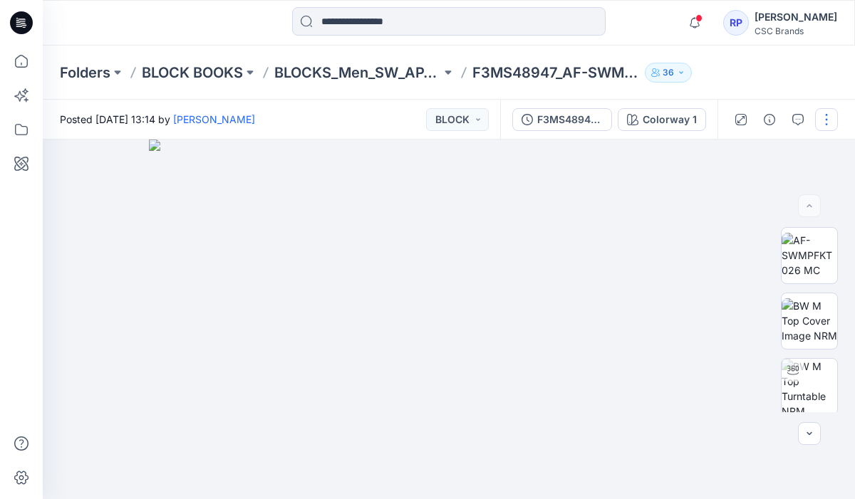
click at [816, 125] on button "button" at bounding box center [826, 119] width 23 height 23
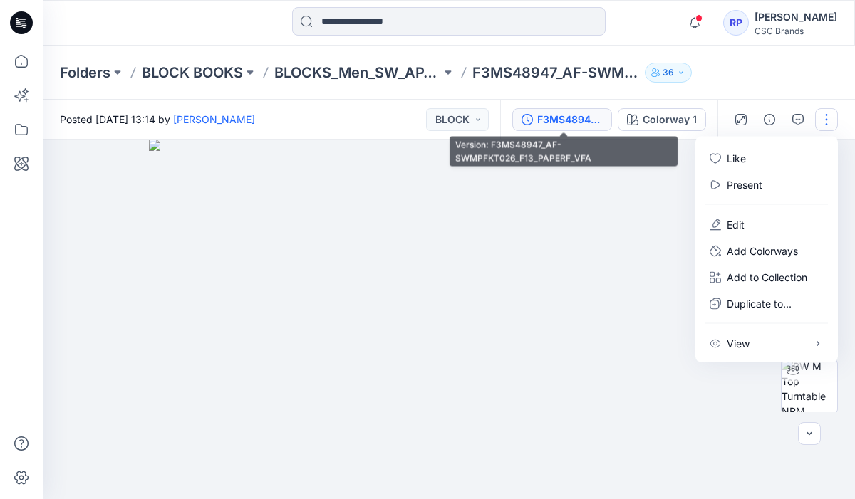
click at [557, 119] on div "F3MS48947_AF-SWMPFKT026_F13_PAPERF_VFA" at bounding box center [570, 120] width 66 height 16
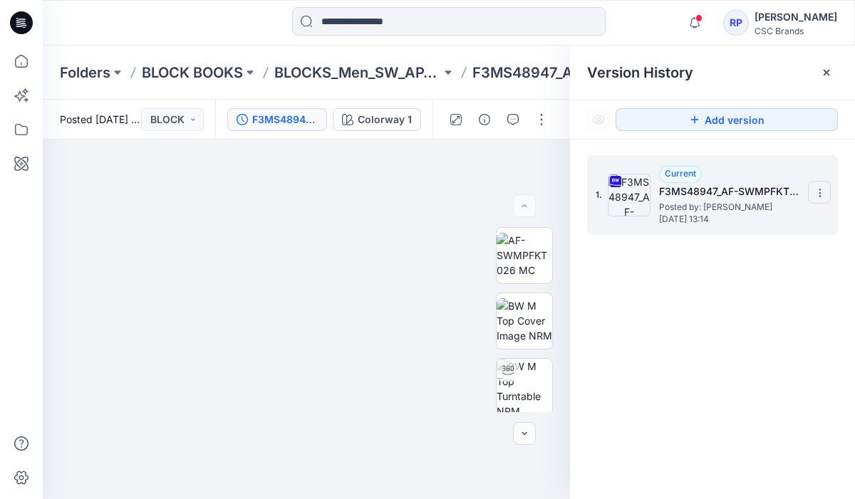
click at [812, 192] on section at bounding box center [819, 192] width 23 height 23
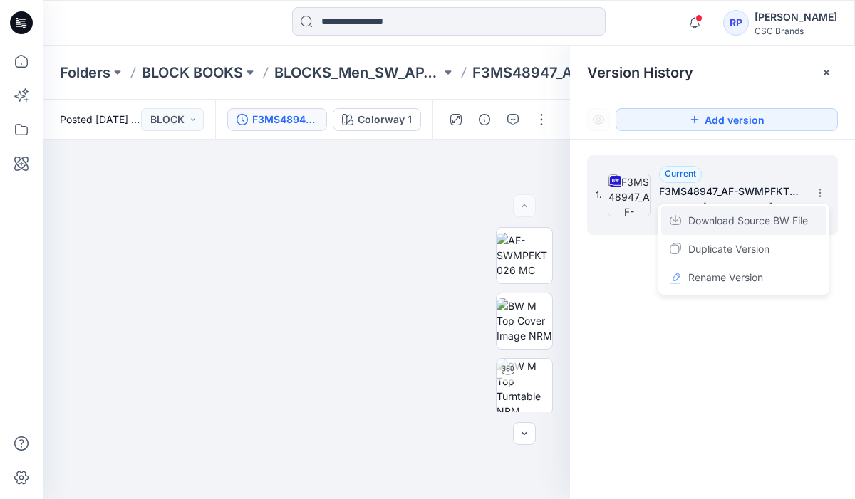
click at [757, 231] on div "Download Source BW File" at bounding box center [743, 221] width 165 height 28
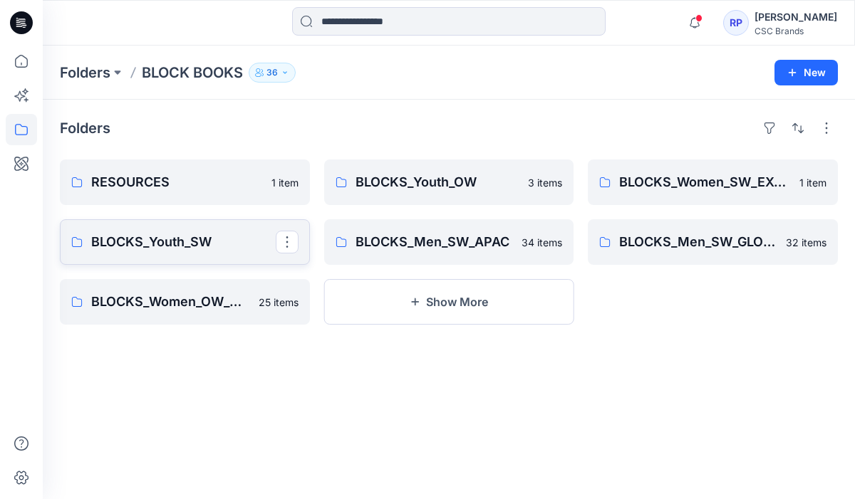
click at [219, 254] on link "BLOCKS_Youth_SW" at bounding box center [185, 242] width 250 height 46
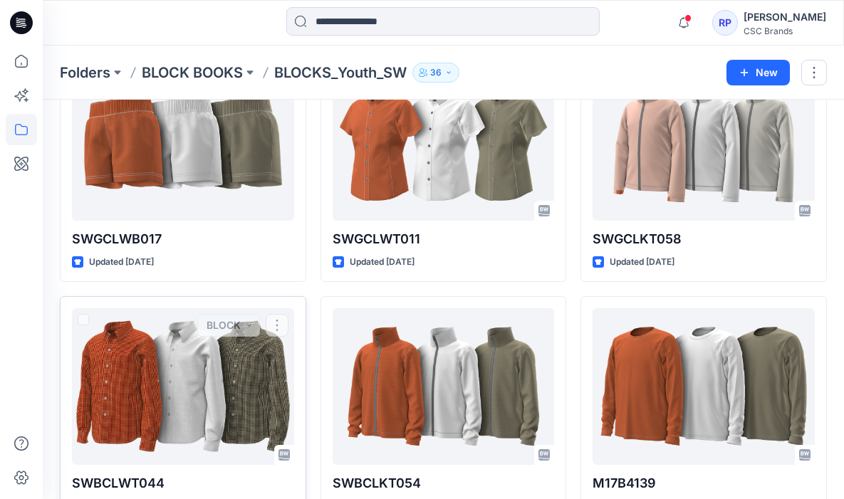
scroll to position [95, 0]
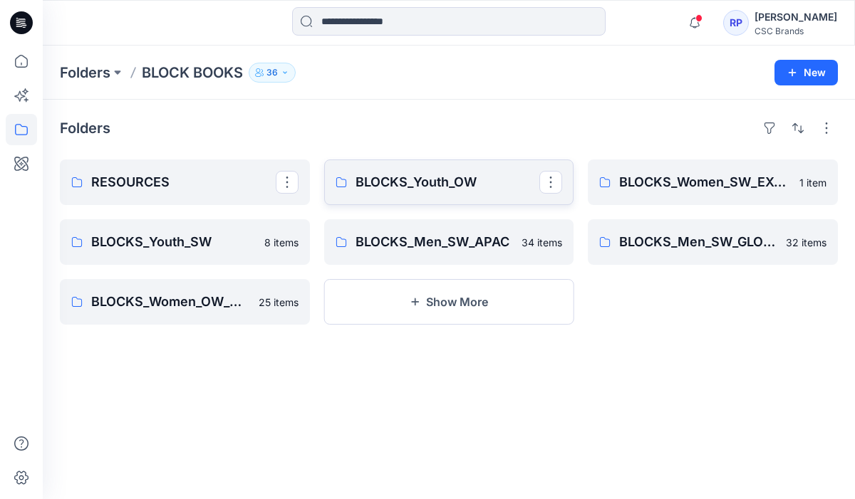
click at [397, 189] on p "BLOCKS_Youth_OW" at bounding box center [447, 182] width 184 height 20
click at [180, 301] on p "BLOCKS_Women_OW_APAC" at bounding box center [183, 302] width 184 height 20
click at [685, 193] on link "BLOCKS_Women_SW_EXTENDED" at bounding box center [713, 183] width 250 height 46
click at [508, 301] on button "Show More" at bounding box center [449, 302] width 250 height 46
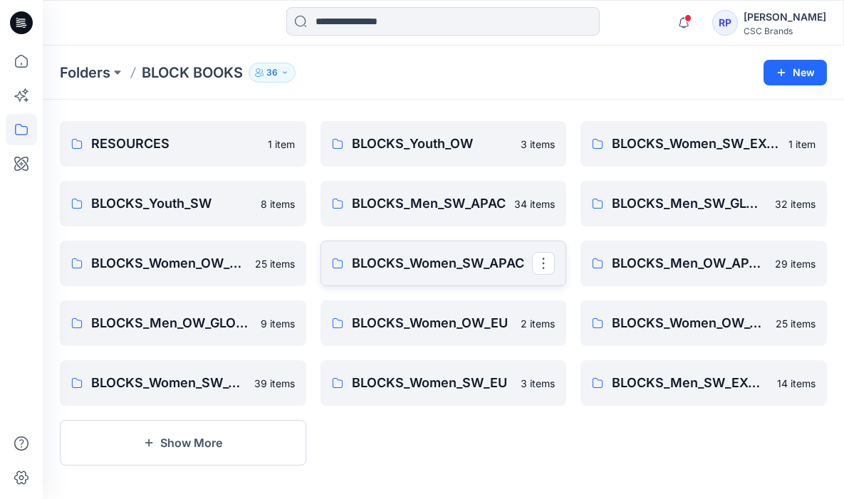
scroll to position [45, 0]
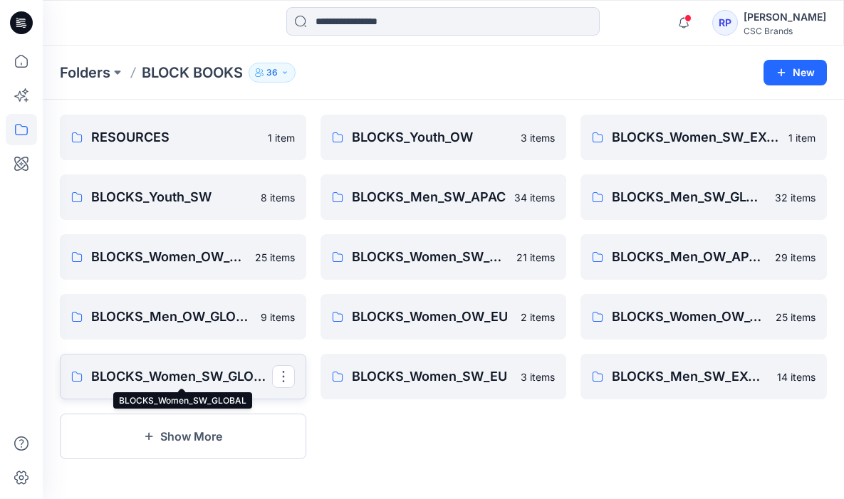
click at [133, 381] on p "BLOCKS_Women_SW_GLOBAL" at bounding box center [181, 377] width 181 height 20
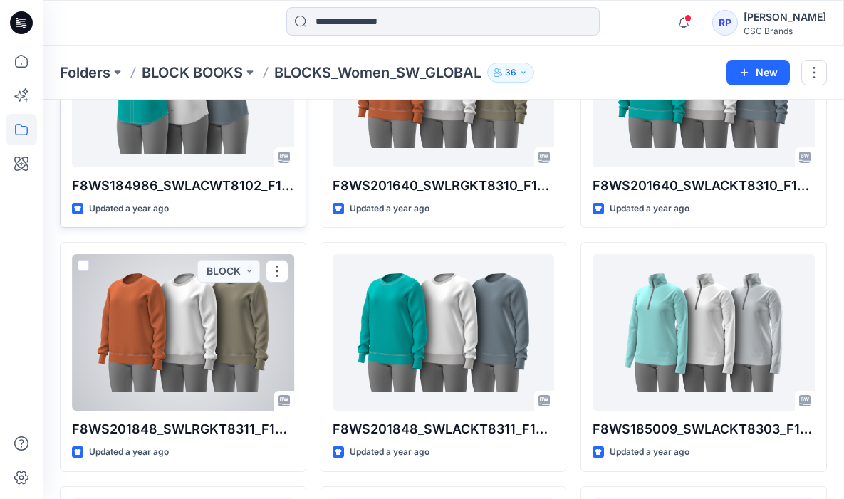
scroll to position [842, 0]
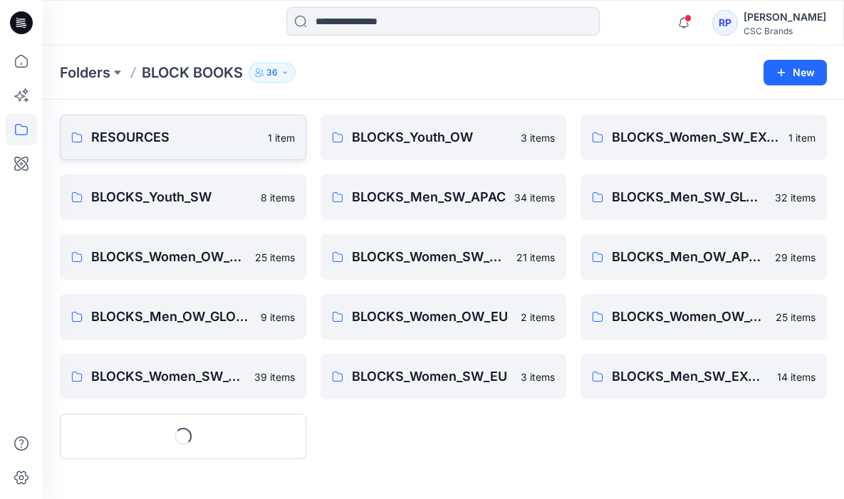
scroll to position [45, 0]
click at [652, 328] on link "BLOCKS_Women_OW_GLOBAL" at bounding box center [704, 317] width 246 height 46
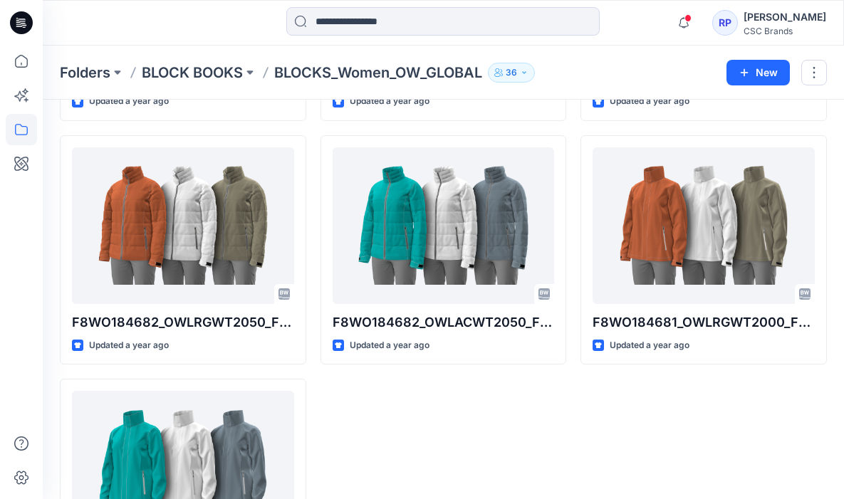
scroll to position [1859, 0]
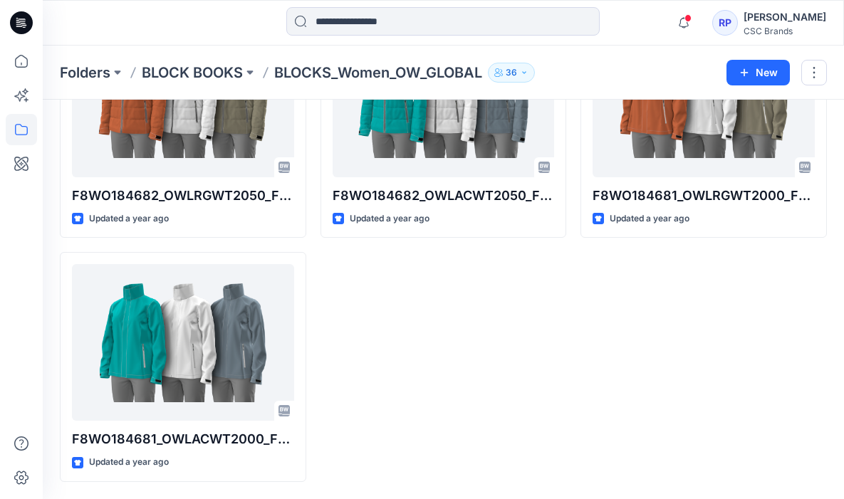
scroll to position [45, 0]
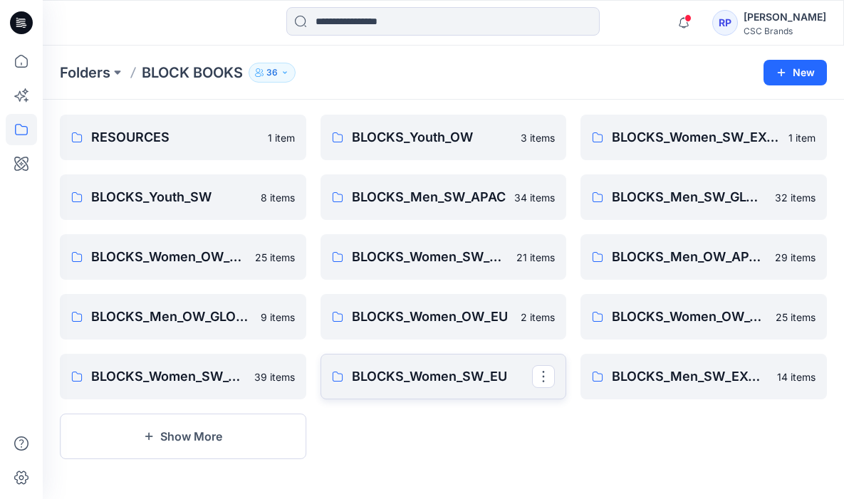
click at [457, 373] on p "BLOCKS_Women_SW_EU" at bounding box center [442, 377] width 181 height 20
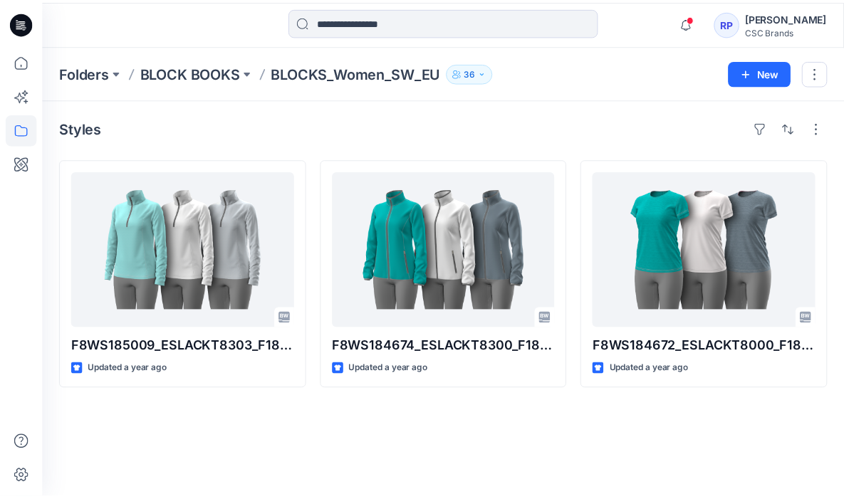
scroll to position [45, 0]
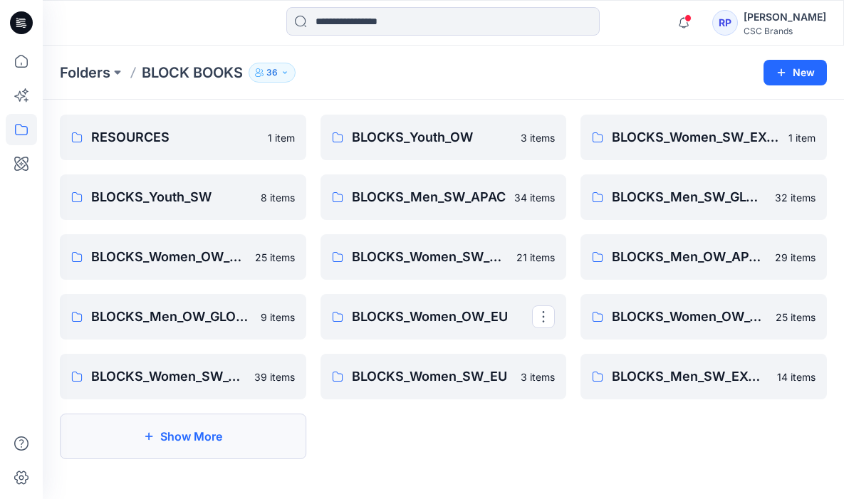
click at [197, 436] on button "Show More" at bounding box center [183, 437] width 246 height 46
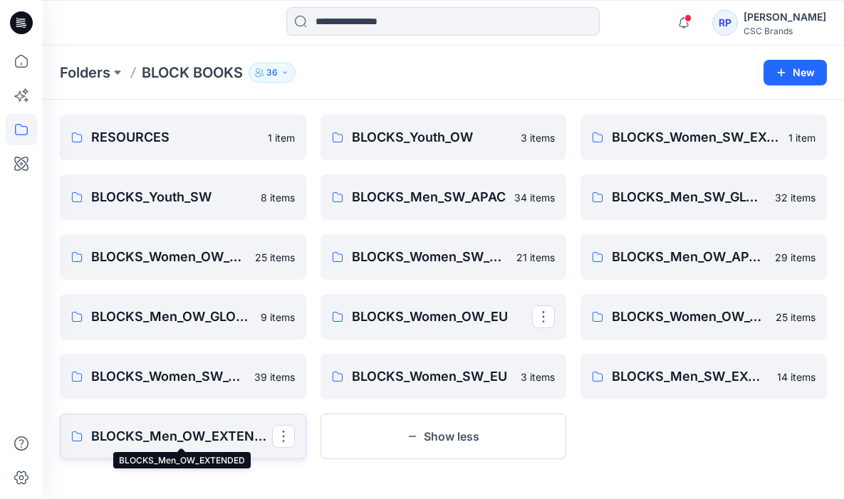
click at [201, 437] on p "BLOCKS_Men_OW_EXTENDED" at bounding box center [181, 437] width 181 height 20
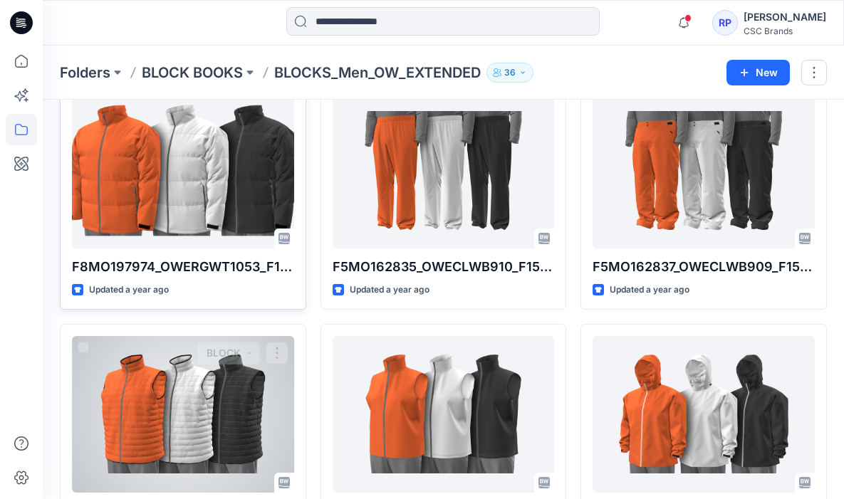
scroll to position [83, 0]
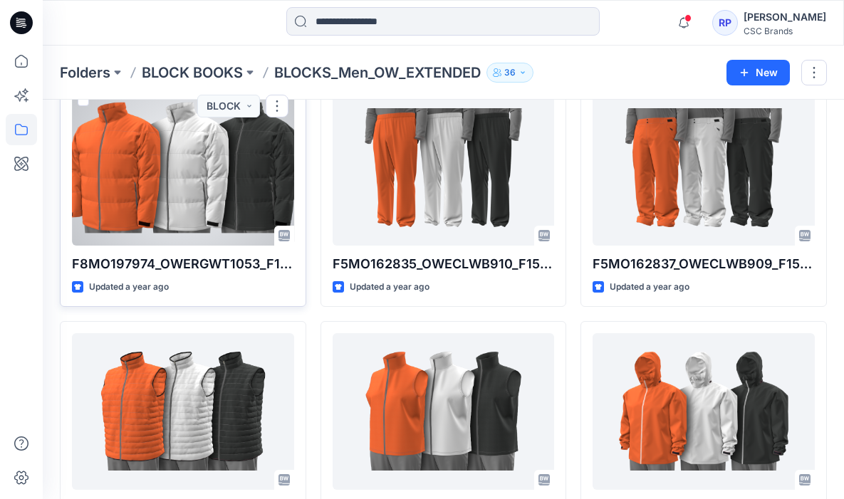
click at [185, 227] on div at bounding box center [183, 167] width 222 height 157
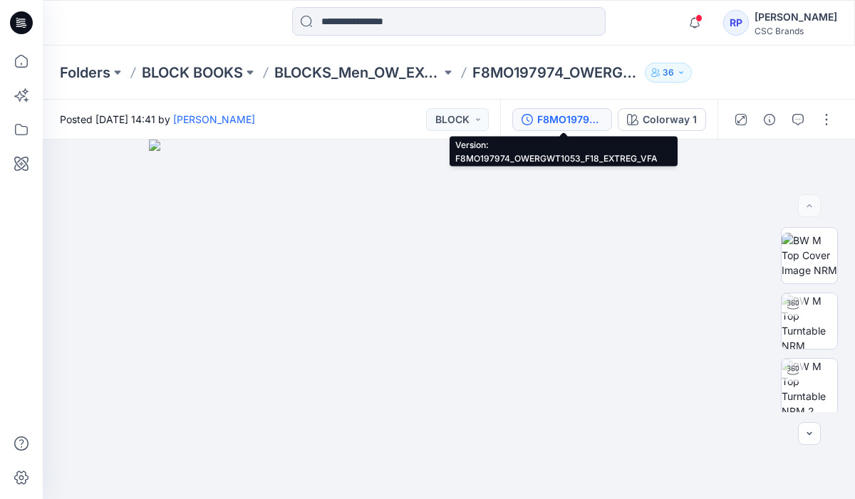
click at [540, 116] on div "F8MO197974_OWERGWT1053_F18_EXTREG_VFA" at bounding box center [570, 120] width 66 height 16
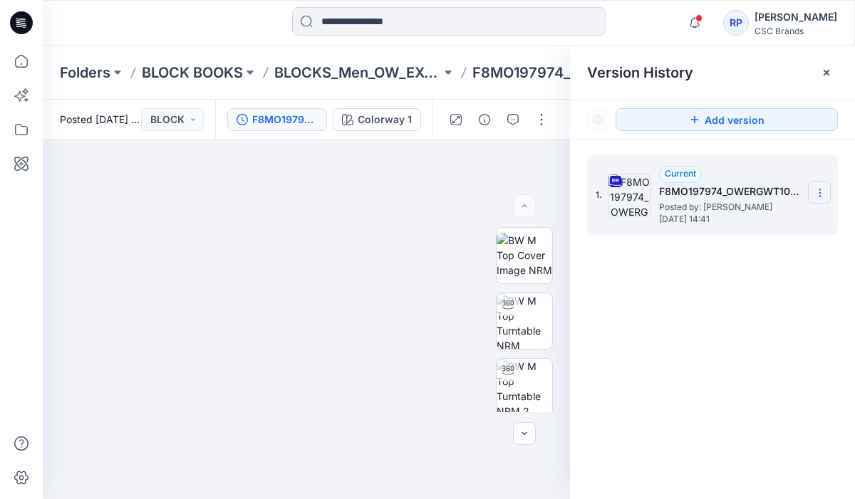
click at [813, 192] on section at bounding box center [819, 192] width 23 height 23
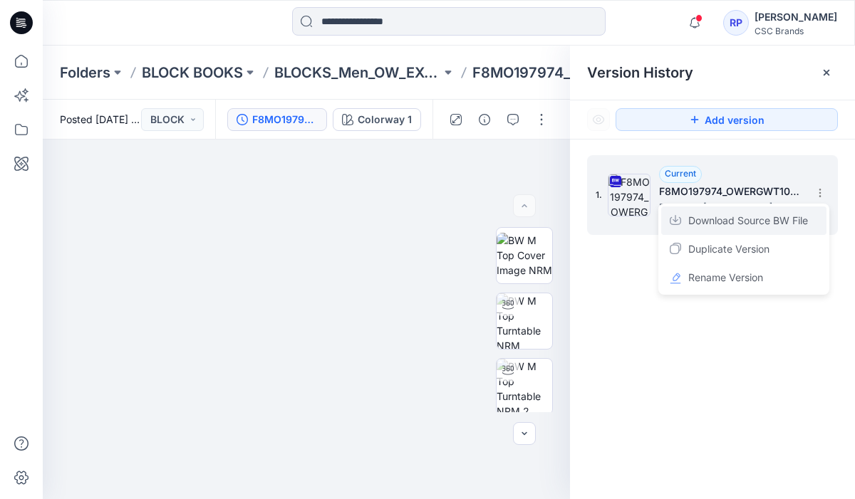
click at [794, 222] on span "Download Source BW File" at bounding box center [748, 220] width 120 height 17
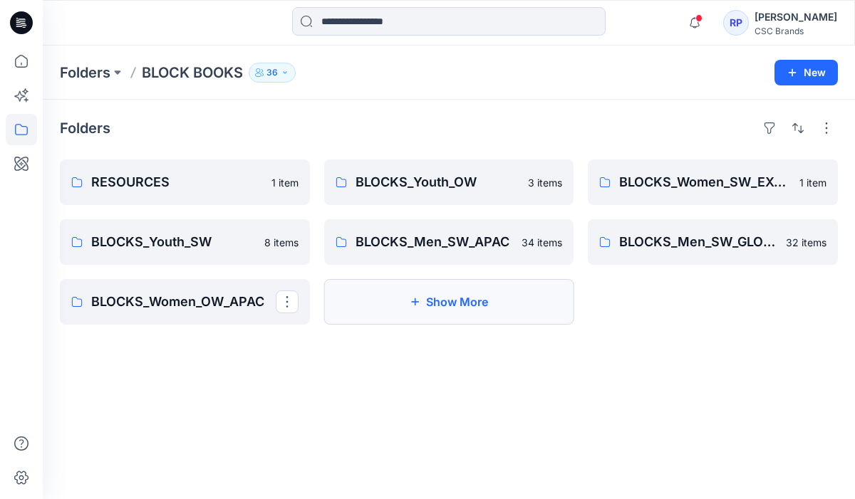
click at [406, 292] on button "Show More" at bounding box center [449, 302] width 250 height 46
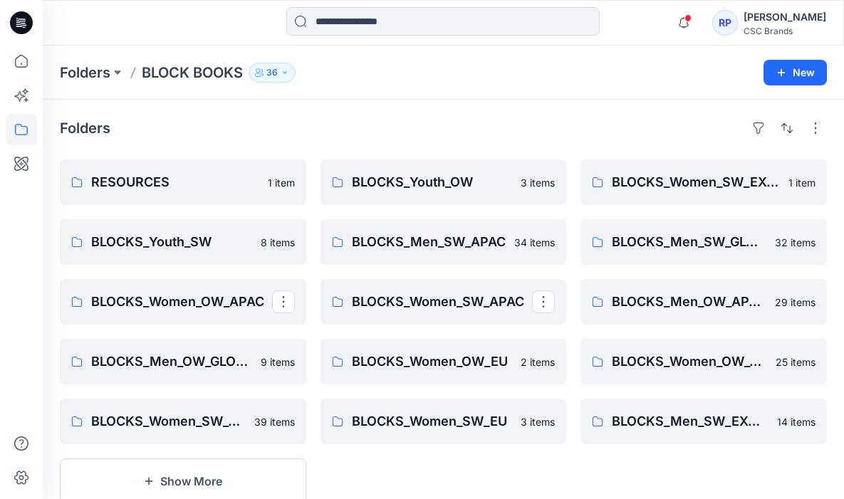
scroll to position [45, 0]
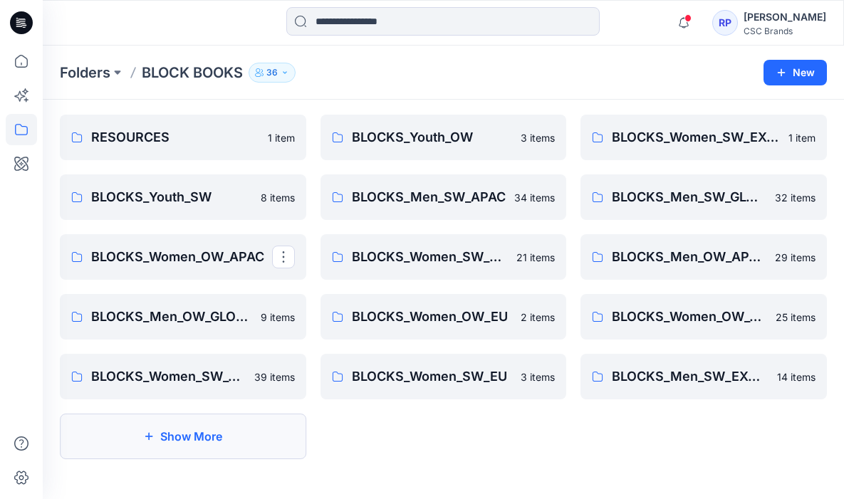
click at [227, 429] on button "Show More" at bounding box center [183, 437] width 246 height 46
click at [402, 239] on link "BLOCKS_Women_SW_APAC" at bounding box center [444, 257] width 246 height 46
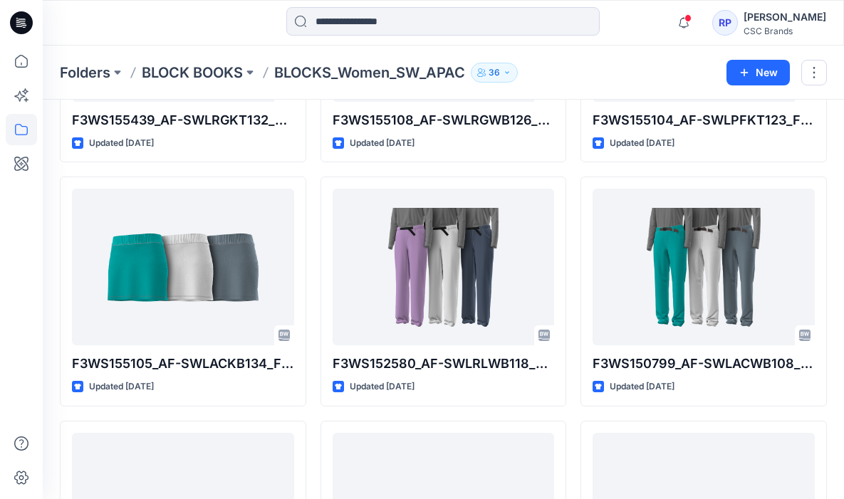
scroll to position [472, 0]
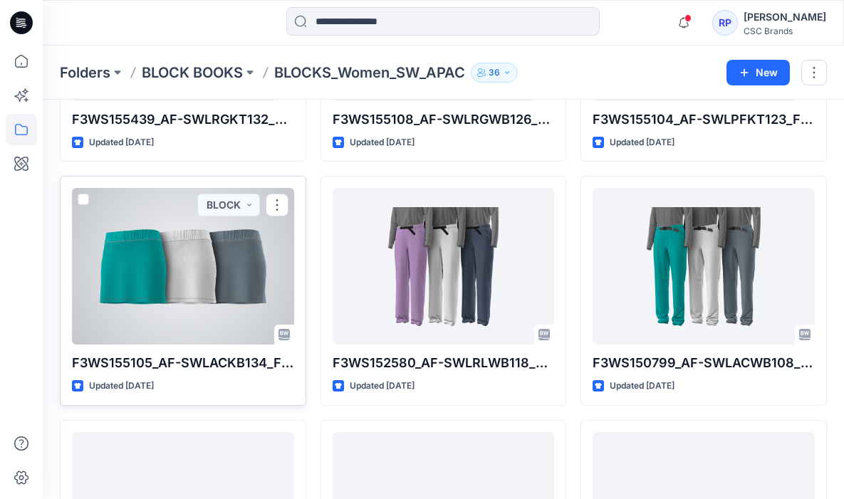
click at [192, 293] on div at bounding box center [183, 266] width 222 height 157
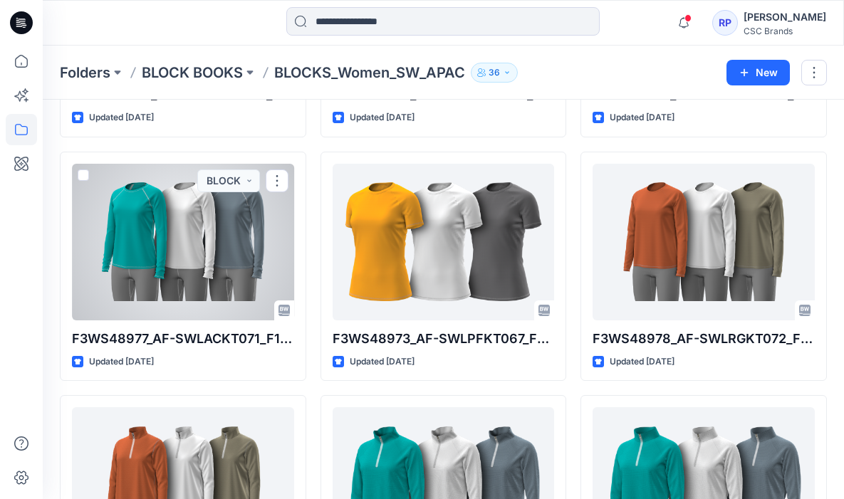
scroll to position [1371, 0]
